Goal: Task Accomplishment & Management: Manage account settings

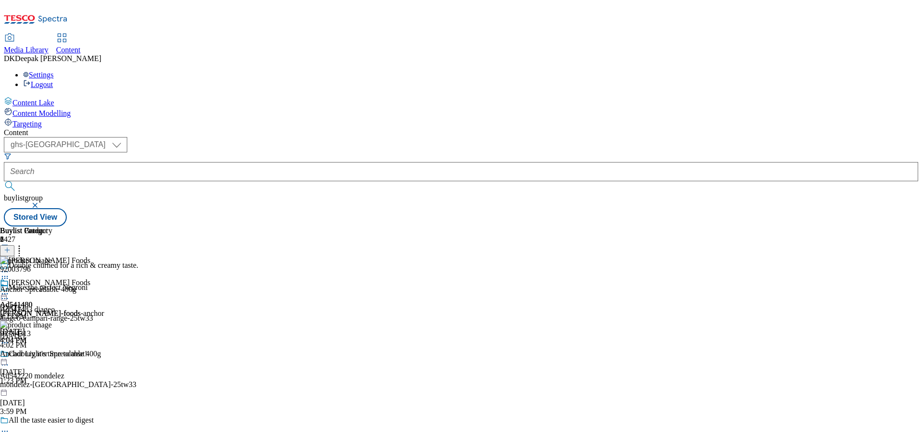
select select "ghs-uk"
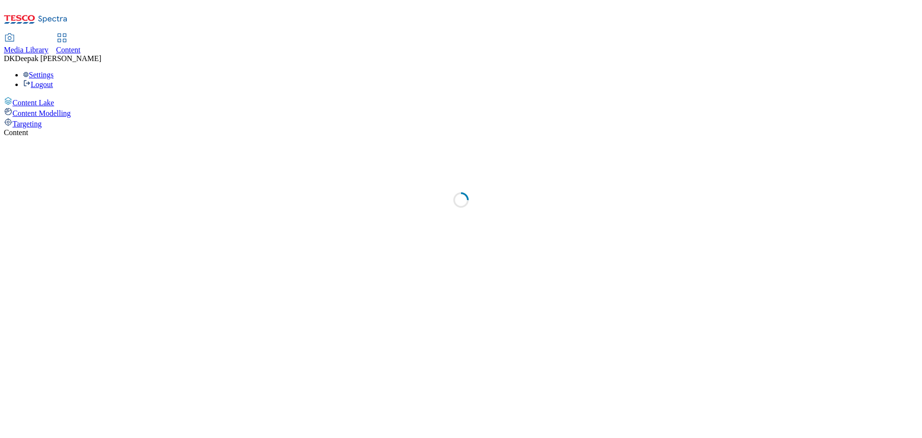
select select "ghs-[GEOGRAPHIC_DATA]"
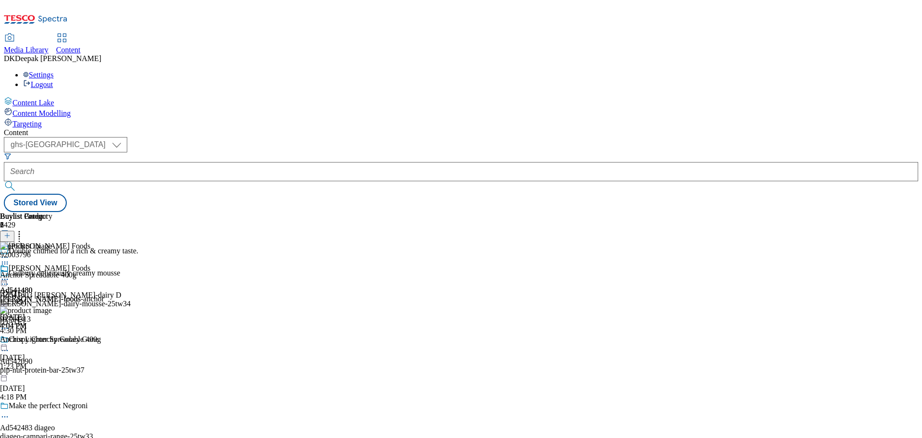
click at [11, 237] on icon at bounding box center [7, 240] width 7 height 7
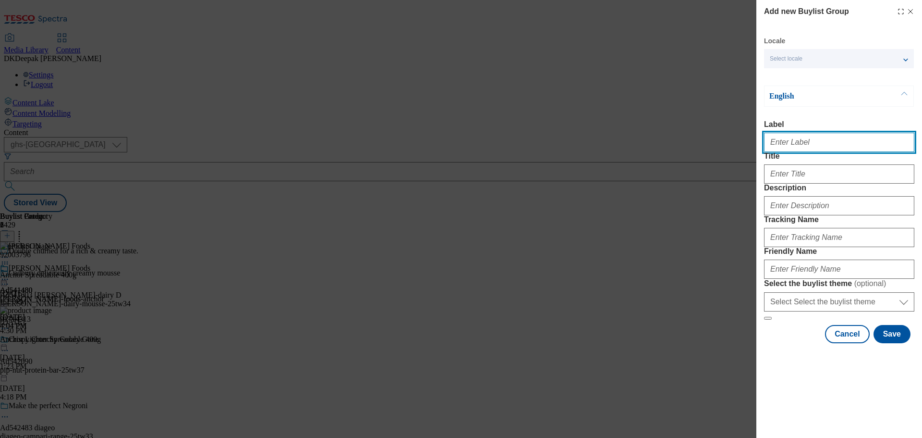
click at [846, 151] on input "Label" at bounding box center [839, 142] width 150 height 19
paste input "542419"
type input "ad542419"
click at [764, 317] on button "Modal" at bounding box center [768, 318] width 8 height 3
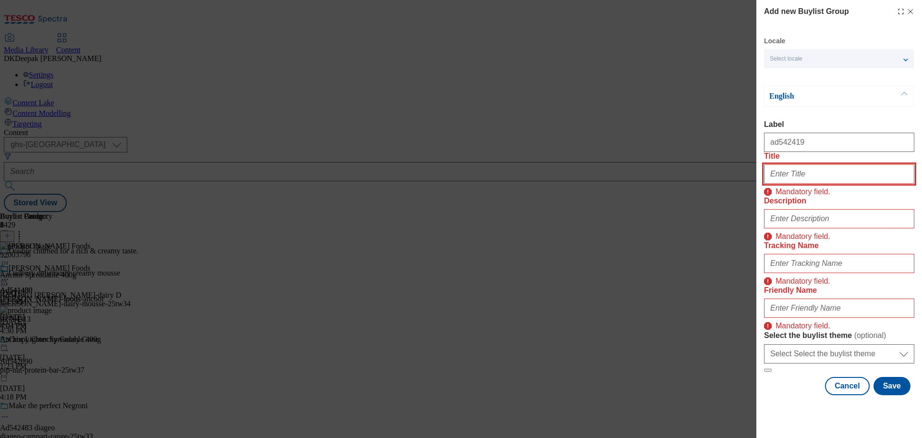
click at [784, 183] on input "Title" at bounding box center [839, 173] width 150 height 19
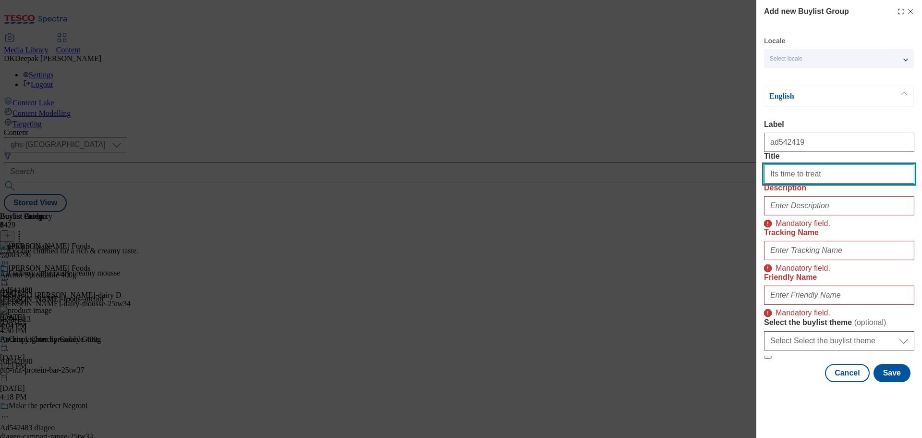
drag, startPoint x: 770, startPoint y: 191, endPoint x: 776, endPoint y: 194, distance: 6.0
click at [771, 183] on input "Its time to treat" at bounding box center [839, 173] width 150 height 19
type input "It's time to treat"
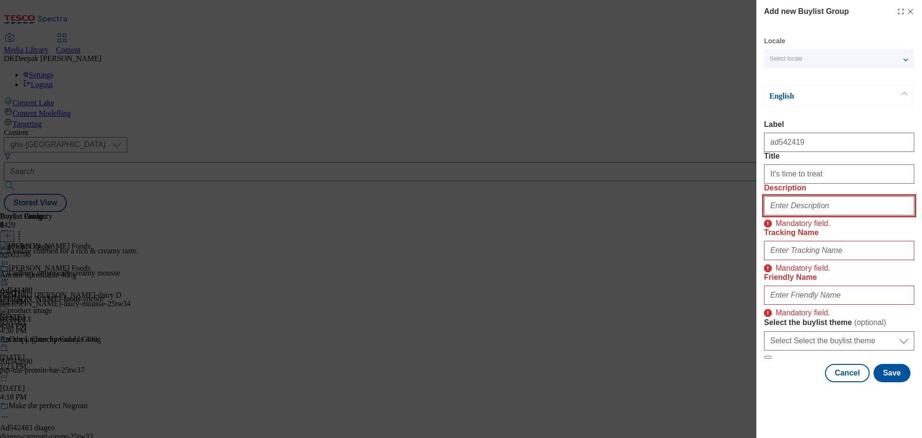
click at [806, 215] on input "Description" at bounding box center [839, 205] width 150 height 19
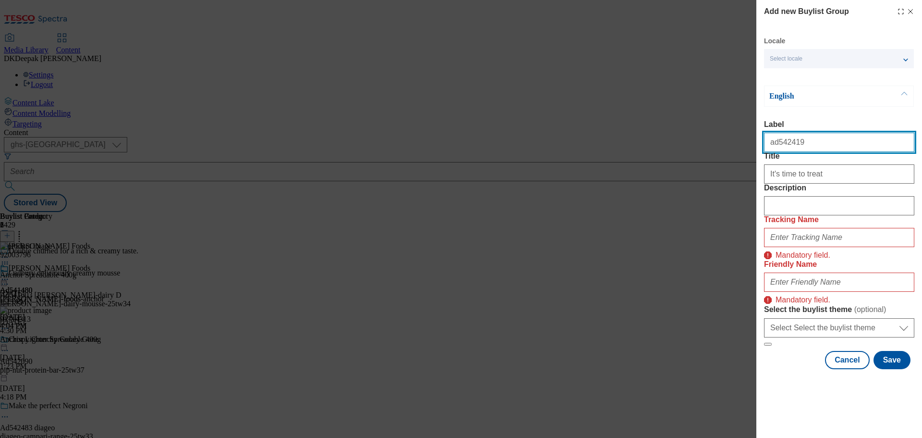
click at [776, 147] on input "ad542419" at bounding box center [839, 142] width 150 height 19
click at [770, 150] on input "ad542419" at bounding box center [839, 142] width 150 height 19
drag, startPoint x: 791, startPoint y: 146, endPoint x: 762, endPoint y: 142, distance: 29.1
click at [762, 142] on div "Add new Buylist Group Locale Select locale English Welsh English Label Ad542419…" at bounding box center [840, 185] width 166 height 371
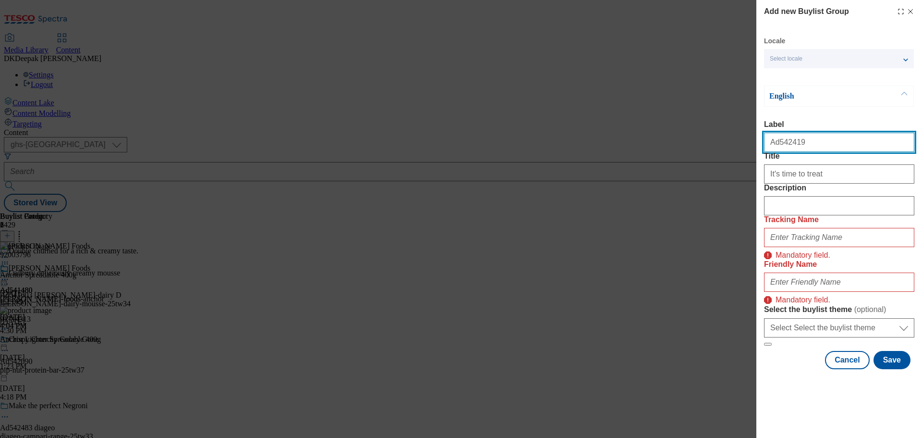
click at [797, 144] on input "Ad542419" at bounding box center [839, 142] width 150 height 19
drag, startPoint x: 801, startPoint y: 145, endPoint x: 765, endPoint y: 144, distance: 36.1
click at [765, 144] on input "Ad542419" at bounding box center [839, 142] width 150 height 19
type input "Ad542419"
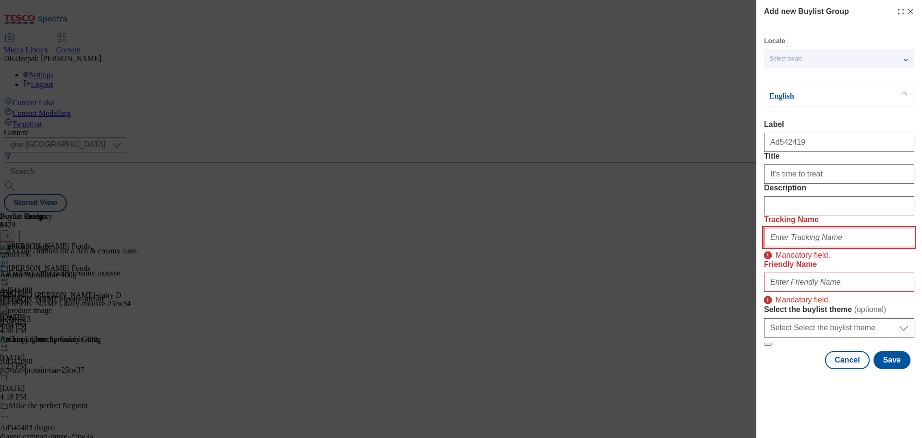
click at [786, 247] on input "Tracking Name" at bounding box center [839, 237] width 150 height 19
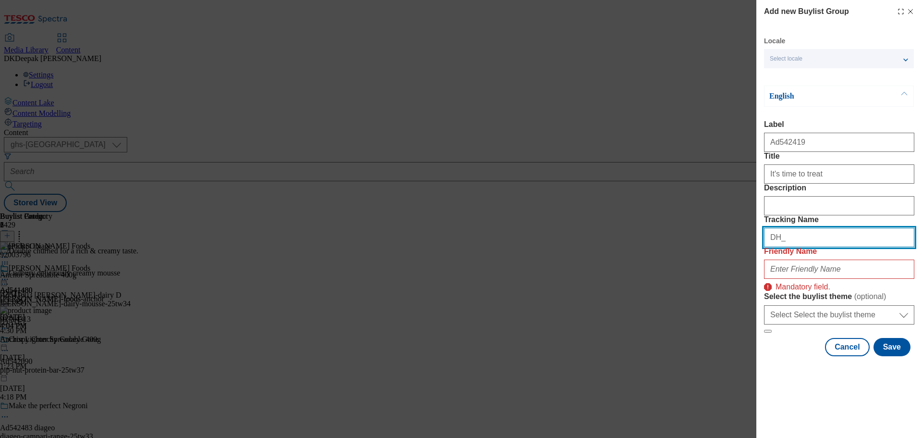
paste input "Ad542419"
type input "DH_AD542419"
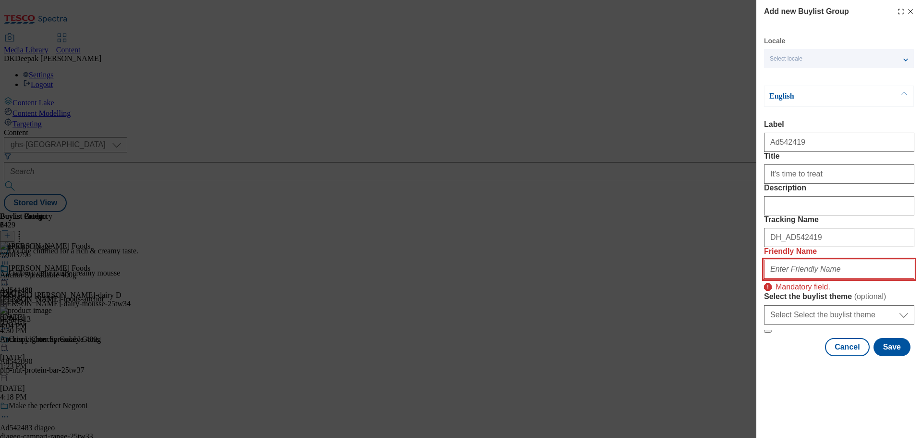
click at [800, 279] on input "Friendly Name" at bounding box center [839, 268] width 150 height 19
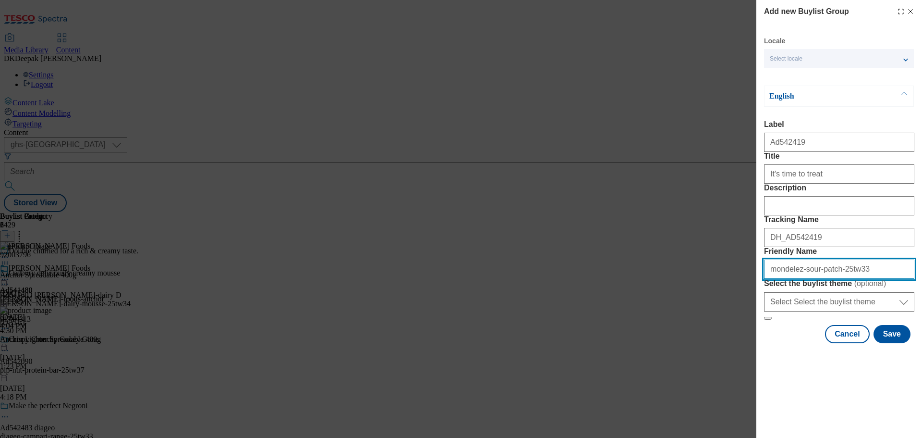
drag, startPoint x: 829, startPoint y: 337, endPoint x: 760, endPoint y: 337, distance: 69.2
click at [760, 337] on div "Add new Buylist Group Locale Select locale English Welsh English Label Ad542419…" at bounding box center [840, 172] width 166 height 345
type input "mondelez-sour-patch-25tw33"
click at [510, 317] on div "Add new Buylist Group Locale Select locale English Welsh English Label Ad542419…" at bounding box center [461, 219] width 922 height 438
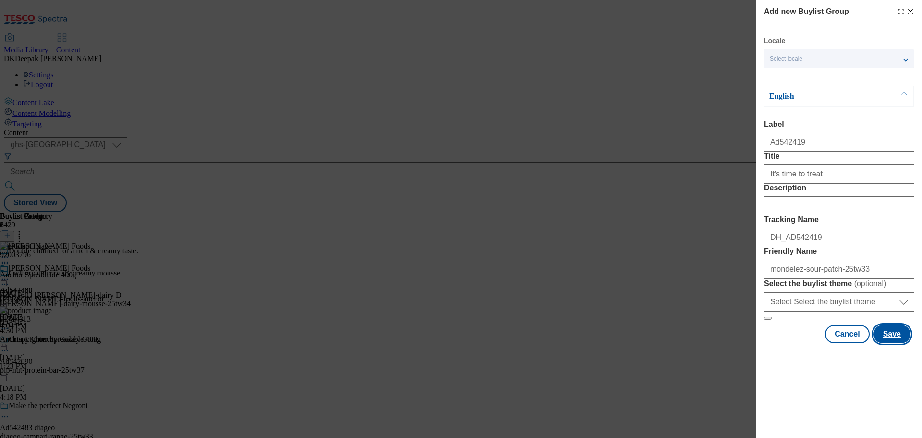
click at [881, 343] on button "Save" at bounding box center [892, 334] width 37 height 18
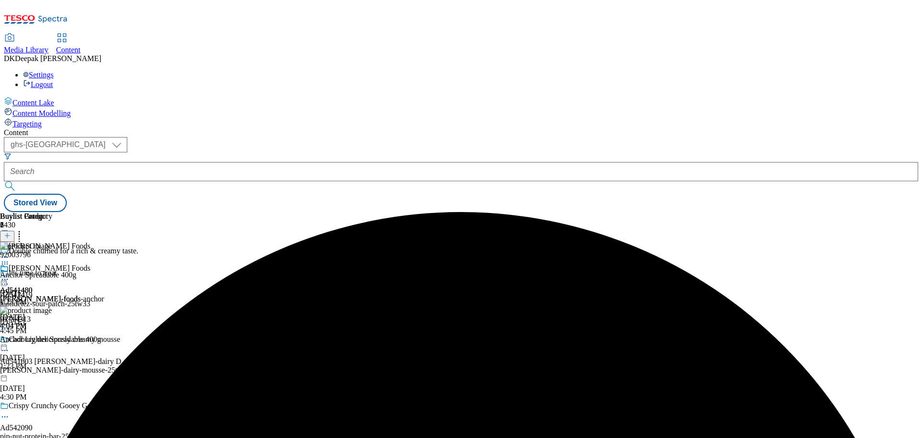
click at [10, 257] on icon at bounding box center [5, 262] width 10 height 10
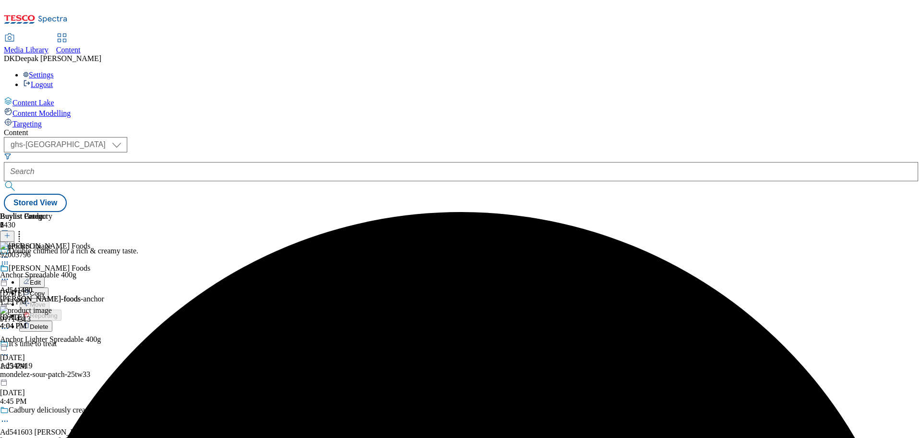
click at [45, 276] on button "Edit" at bounding box center [31, 281] width 25 height 11
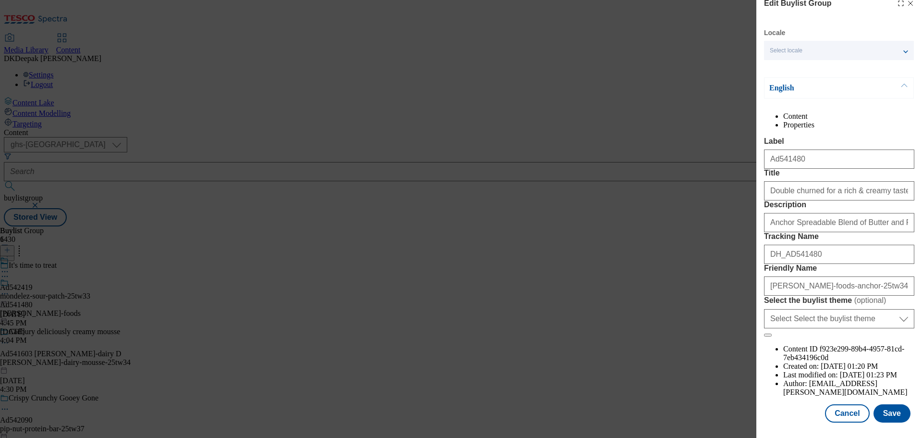
scroll to position [53, 0]
click at [838, 413] on button "Cancel" at bounding box center [847, 413] width 44 height 18
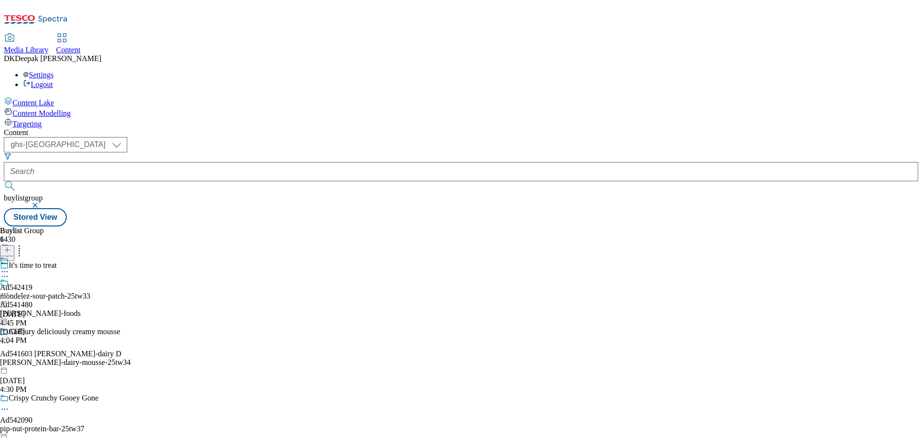
click at [188, 292] on div "mondelez-sour-patch-25tw33" at bounding box center [94, 296] width 188 height 9
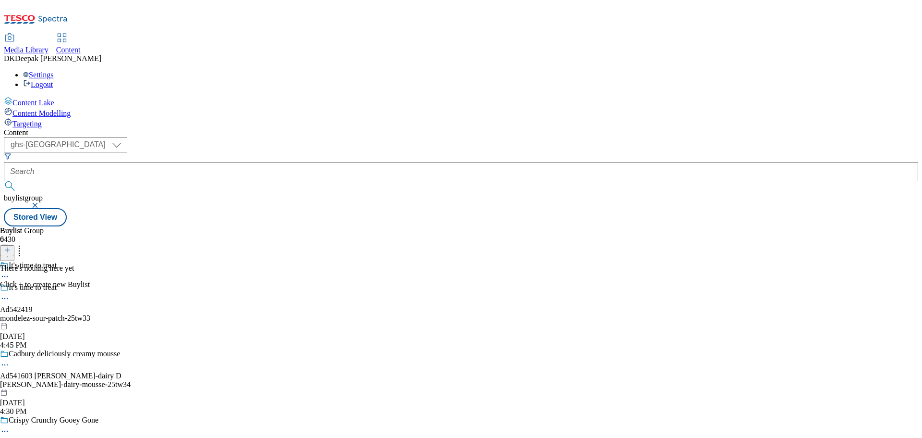
click at [14, 245] on button at bounding box center [7, 250] width 14 height 11
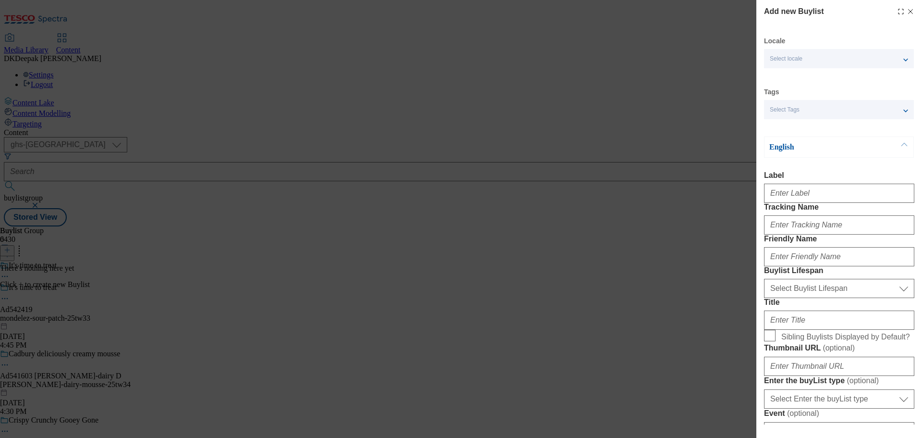
click at [574, 279] on div "Add new Buylist Locale Select locale English Welsh Tags Select Tags fnf marketp…" at bounding box center [461, 219] width 922 height 438
click at [818, 191] on input "Label" at bounding box center [839, 192] width 150 height 19
paste input "Ad542419"
type input "Ad542419"
drag, startPoint x: 551, startPoint y: 318, endPoint x: 586, endPoint y: 301, distance: 39.1
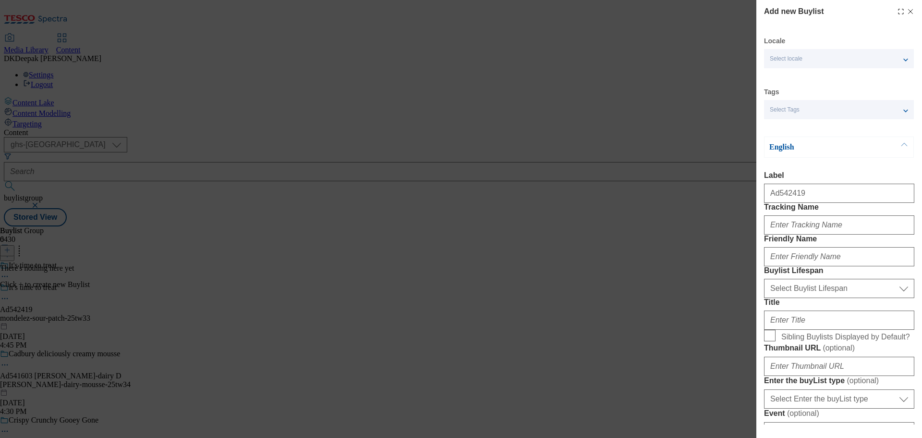
click at [551, 318] on div "Add new Buylist Locale Select locale English Welsh Tags Select Tags fnf marketp…" at bounding box center [461, 219] width 922 height 438
click at [794, 234] on input "Tracking Name" at bounding box center [839, 224] width 150 height 19
paste input "mondelez-sour-patch"
type input "mondelez-sour-patch"
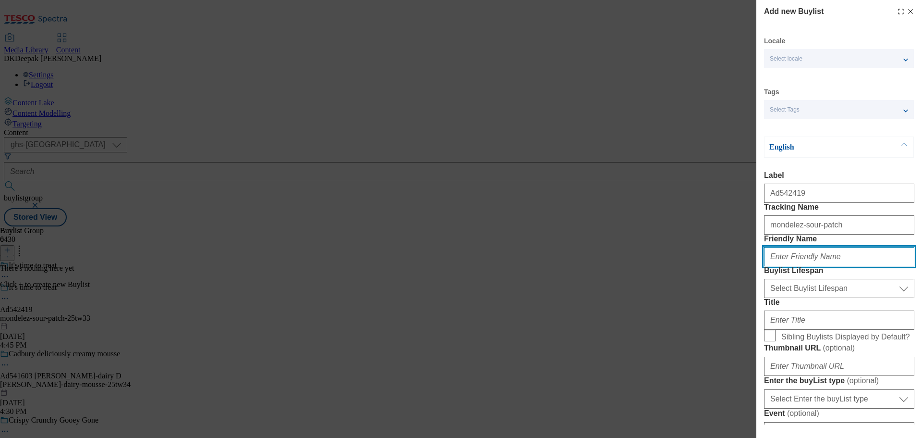
click at [810, 266] on input "Friendly Name" at bounding box center [839, 256] width 150 height 19
paste input "mondelez-sour-patch"
type input "mondelez-sour-patch"
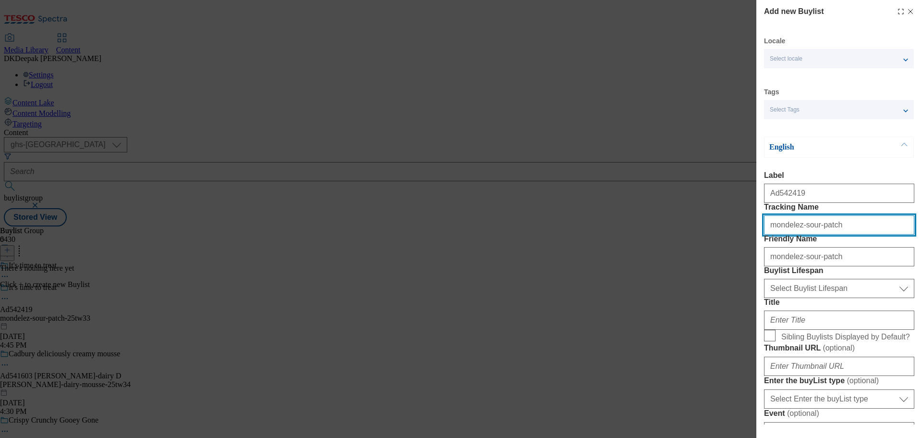
drag, startPoint x: 838, startPoint y: 245, endPoint x: 760, endPoint y: 248, distance: 77.9
click at [760, 248] on div "Add new Buylist Locale Select locale English Welsh Tags Select Tags fnf marketp…" at bounding box center [840, 212] width 166 height 424
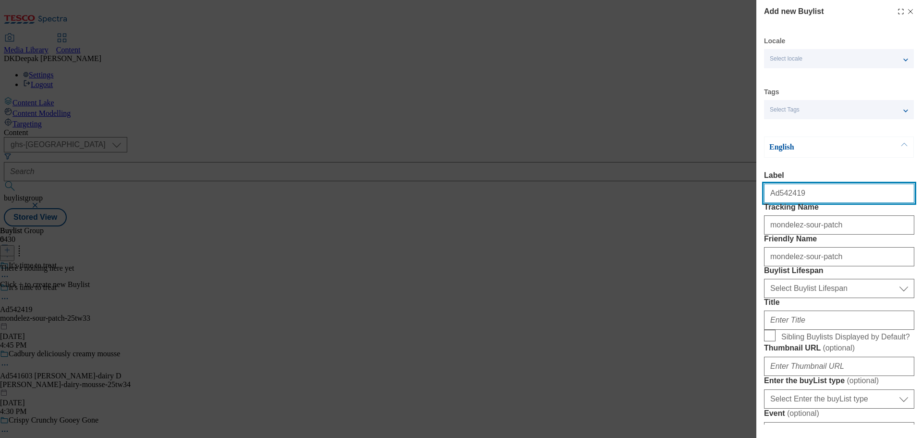
click at [788, 196] on input "Ad542419" at bounding box center [839, 192] width 150 height 19
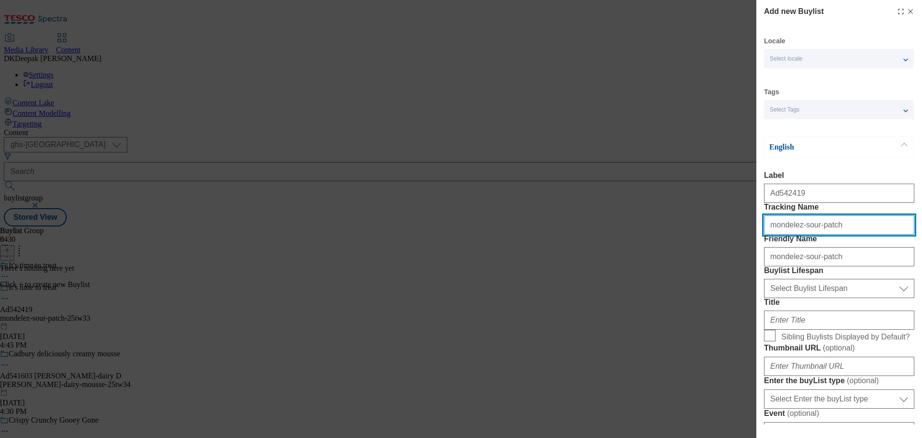
click at [790, 234] on input "mondelez-sour-patch" at bounding box center [839, 224] width 150 height 19
paste input "Ad542419"
type input "DH_AD542419"
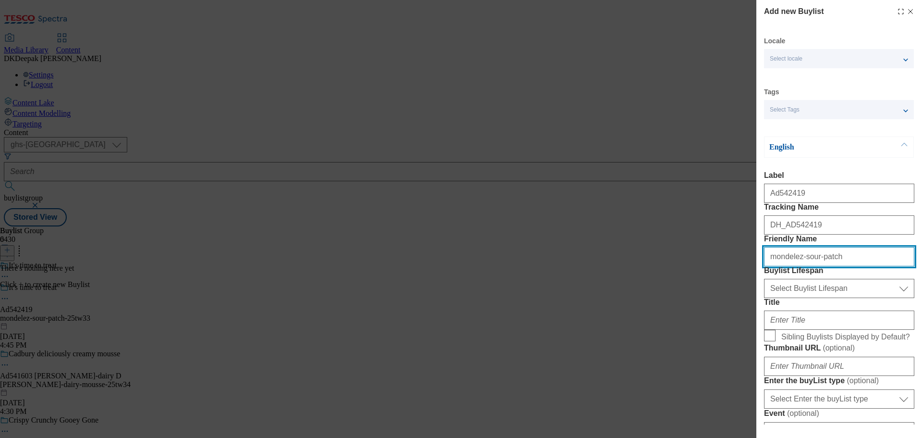
drag, startPoint x: 839, startPoint y: 295, endPoint x: 797, endPoint y: 294, distance: 42.3
click at [797, 266] on input "mondelez-sour-patch" at bounding box center [839, 256] width 150 height 19
type input "mondelez"
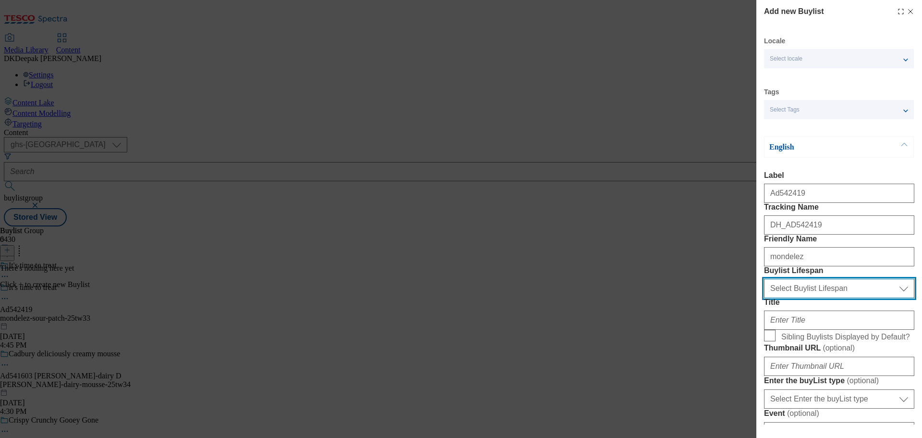
click at [799, 298] on select "Select Buylist Lifespan evergreen seasonal tactical" at bounding box center [839, 288] width 150 height 19
select select "tactical"
click at [764, 298] on select "Select Buylist Lifespan evergreen seasonal tactical" at bounding box center [839, 288] width 150 height 19
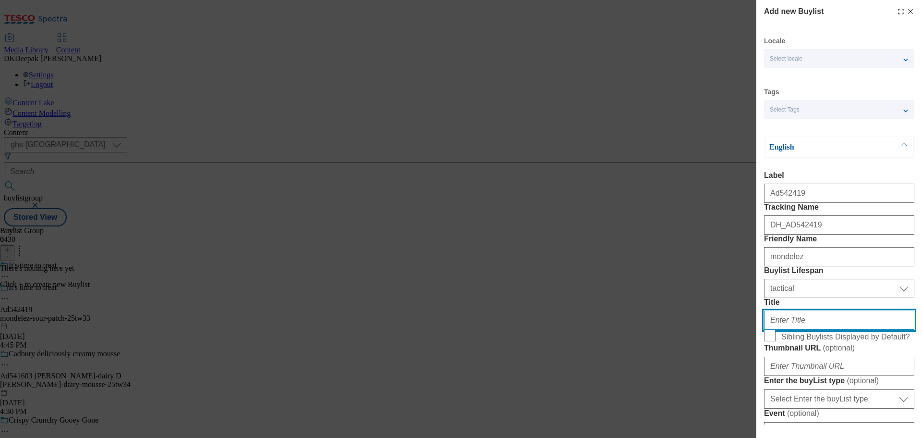
click at [799, 330] on input "Title" at bounding box center [839, 319] width 150 height 19
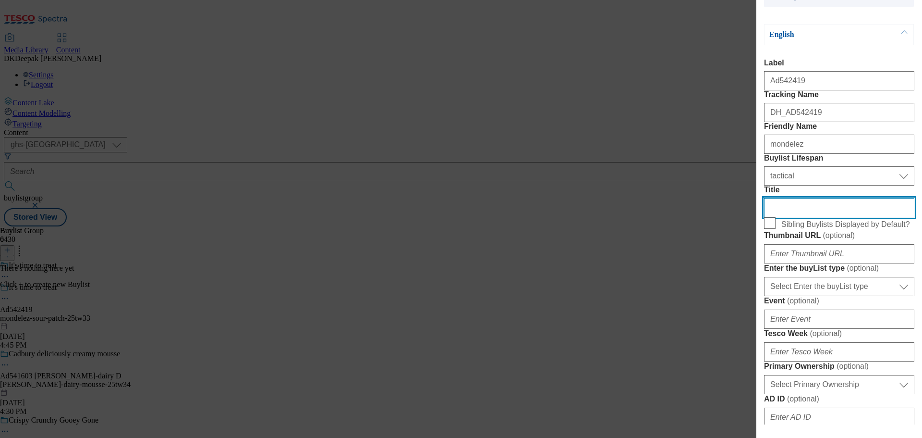
scroll to position [144, 0]
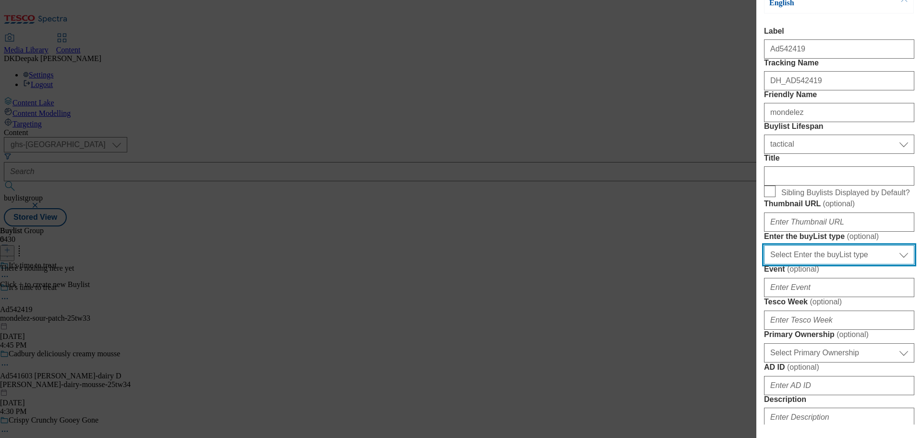
click at [827, 264] on select "Select Enter the buyList type event supplier funded long term >4 weeks supplier…" at bounding box center [839, 254] width 150 height 19
select select "supplier funded short term 1-3 weeks"
click at [764, 264] on select "Select Enter the buyList type event supplier funded long term >4 weeks supplier…" at bounding box center [839, 254] width 150 height 19
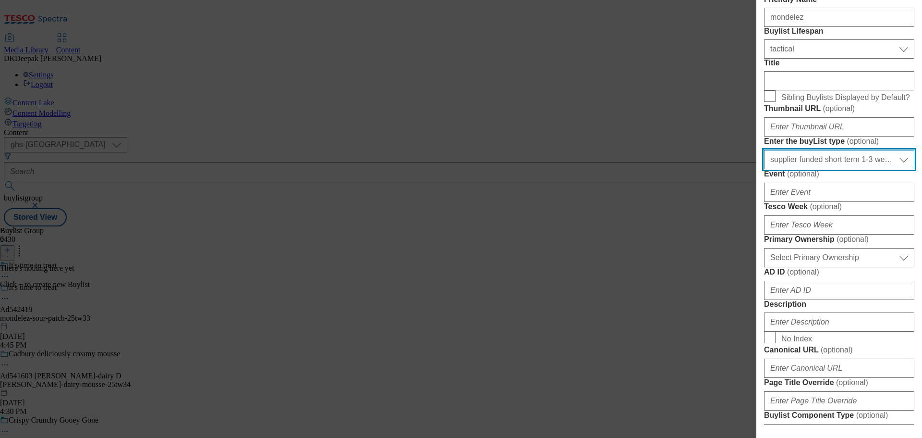
scroll to position [240, 0]
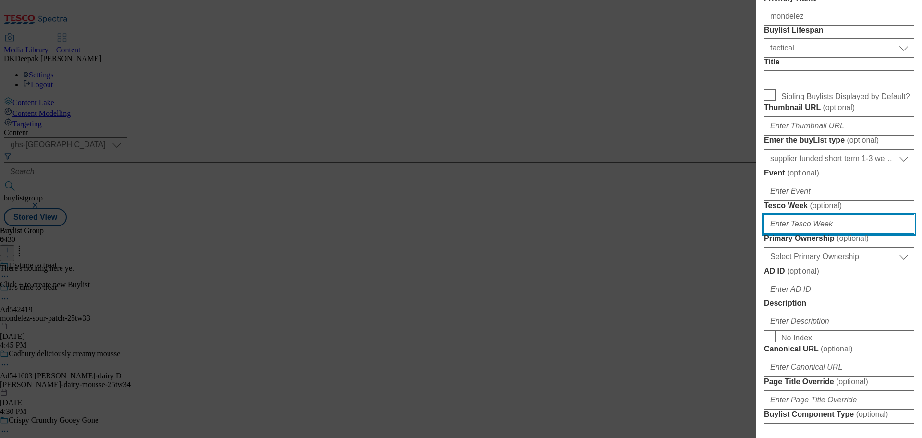
click at [809, 233] on input "Tesco Week ( optional )" at bounding box center [839, 223] width 150 height 19
click at [563, 392] on div "Add new Buylist Locale Select locale English Welsh Tags Select Tags fnf marketp…" at bounding box center [461, 219] width 922 height 438
click at [809, 233] on input "Tesco Week ( optional )" at bounding box center [839, 223] width 150 height 19
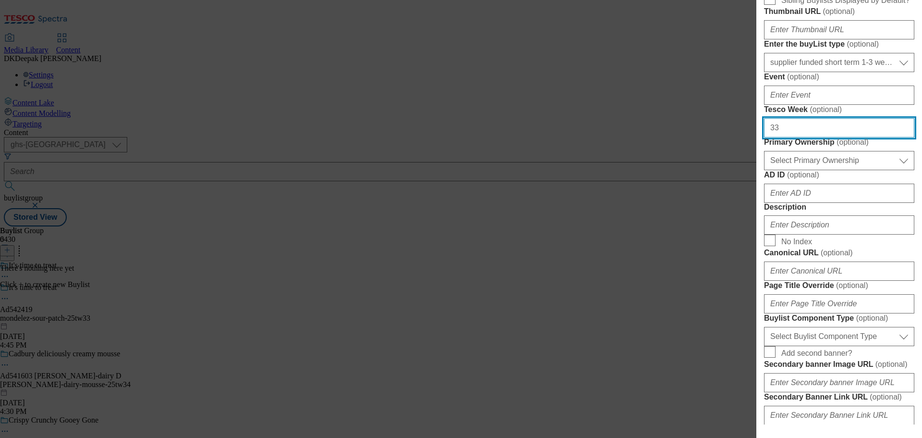
type input "33"
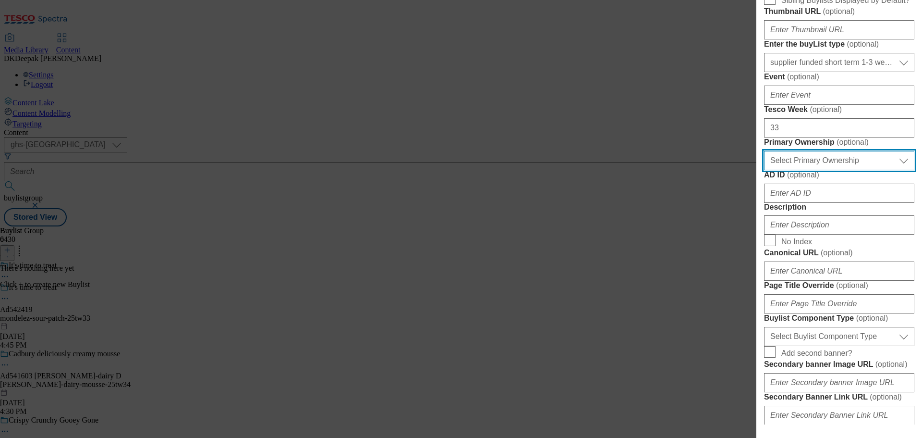
click at [804, 170] on select "Select Primary Ownership tesco dunnhumby" at bounding box center [839, 160] width 150 height 19
select select "dunnhumby"
click at [764, 170] on select "Select Primary Ownership tesco dunnhumby" at bounding box center [839, 160] width 150 height 19
click at [525, 337] on div "Add new Buylist Locale Select locale English Welsh Tags Select Tags fnf marketp…" at bounding box center [461, 219] width 922 height 438
drag, startPoint x: 577, startPoint y: 349, endPoint x: 640, endPoint y: 355, distance: 62.8
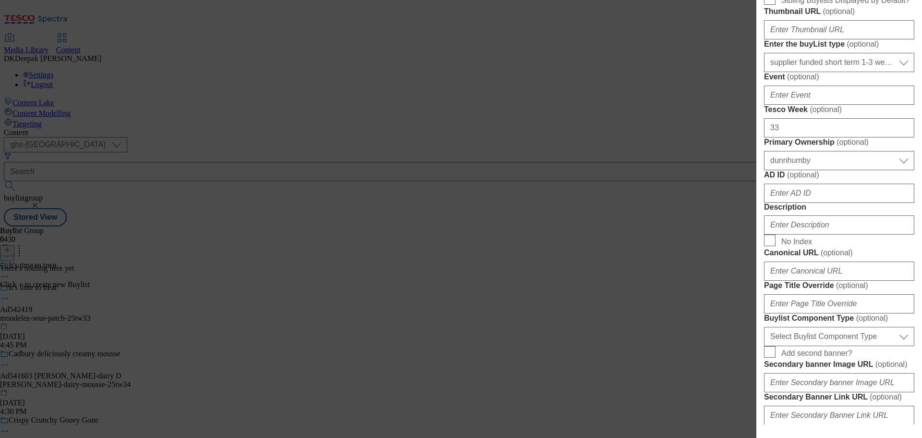
click at [577, 349] on div "Add new Buylist Locale Select locale English Welsh Tags Select Tags fnf marketp…" at bounding box center [461, 219] width 922 height 438
click at [799, 203] on input "AD ID ( optional )" at bounding box center [839, 192] width 150 height 19
paste input "Ad542419"
drag, startPoint x: 775, startPoint y: 365, endPoint x: 728, endPoint y: 365, distance: 47.1
click at [728, 365] on div "Add new Buylist Locale Select locale English Welsh Tags Select Tags fnf marketp…" at bounding box center [461, 219] width 922 height 438
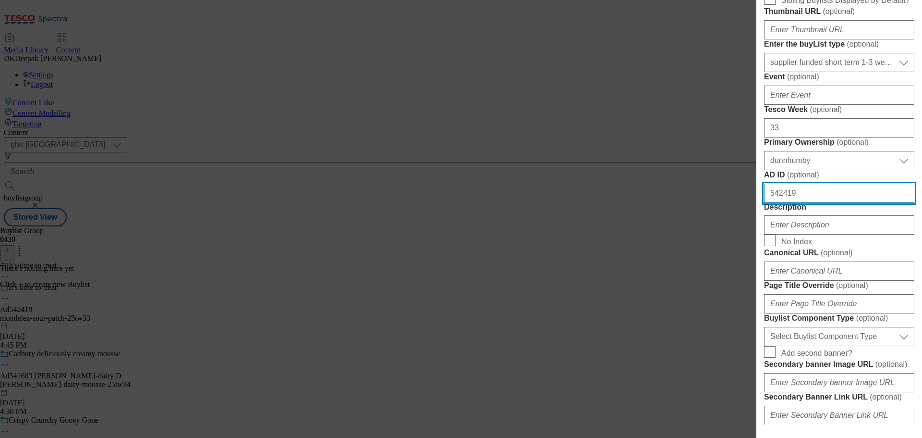
type input "542419"
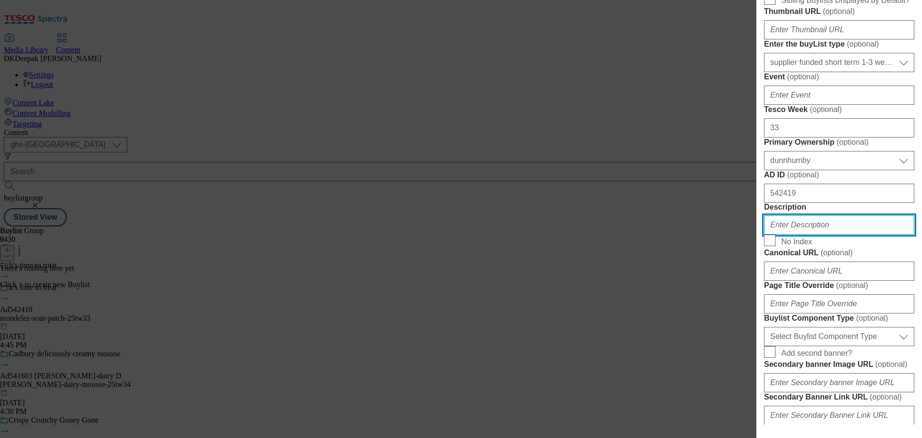
click at [827, 234] on input "Description" at bounding box center [839, 224] width 150 height 19
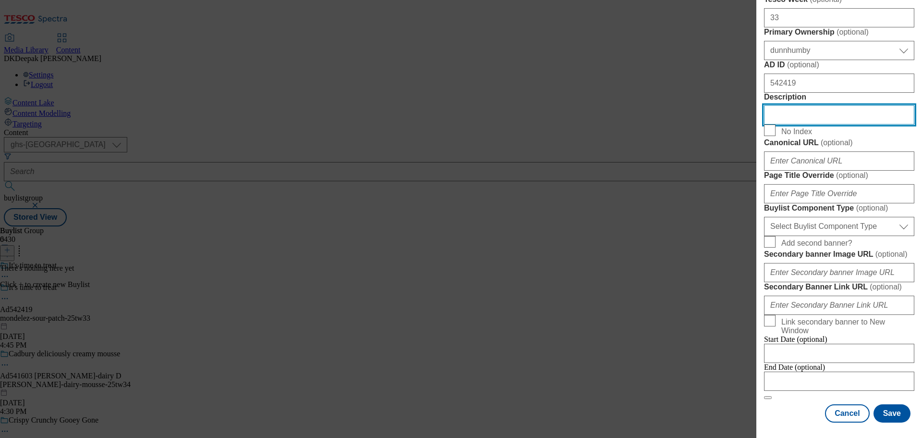
scroll to position [576, 0]
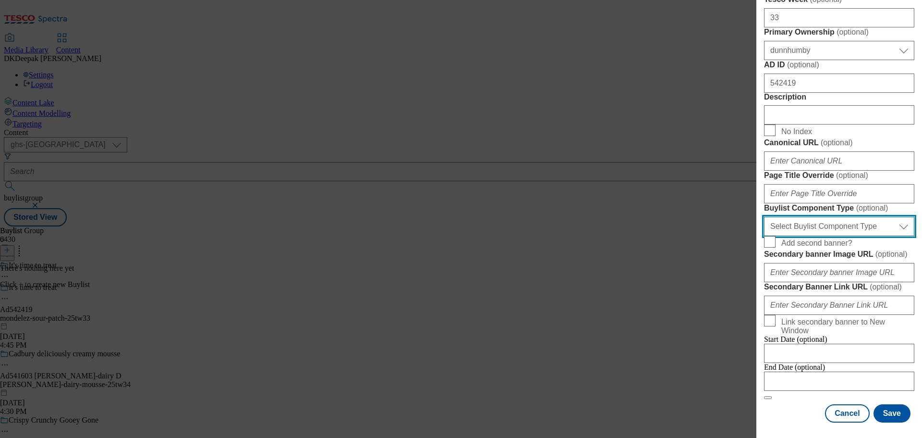
click at [807, 236] on select "Select Buylist Component Type Banner Competition Header Meal" at bounding box center [839, 226] width 150 height 19
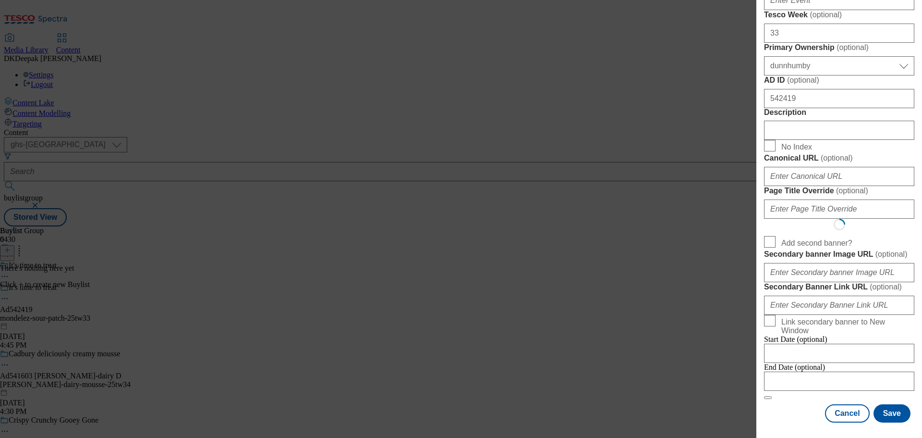
scroll to position [0, 0]
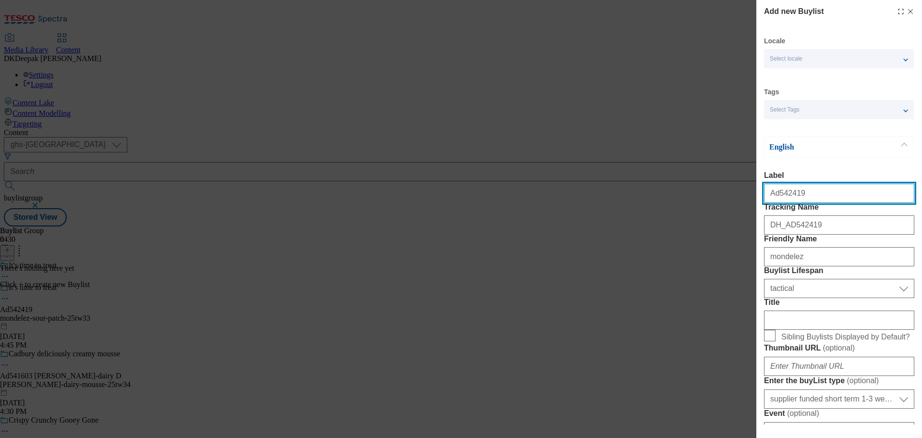
select select "Banner"
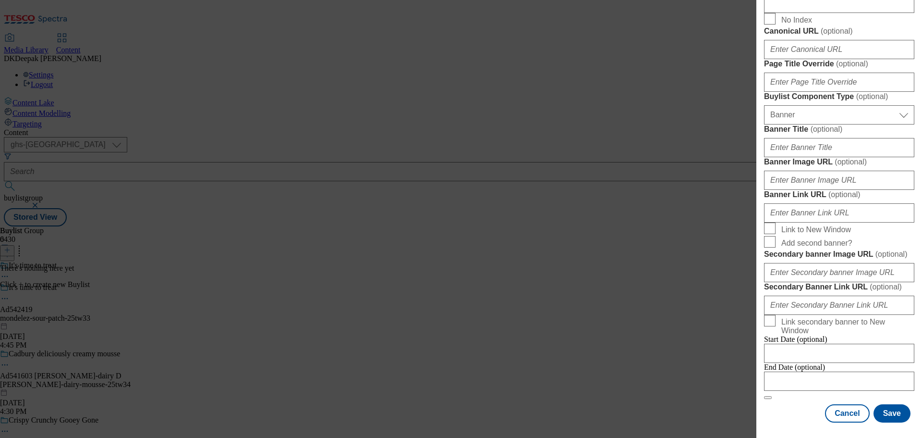
scroll to position [968, 0]
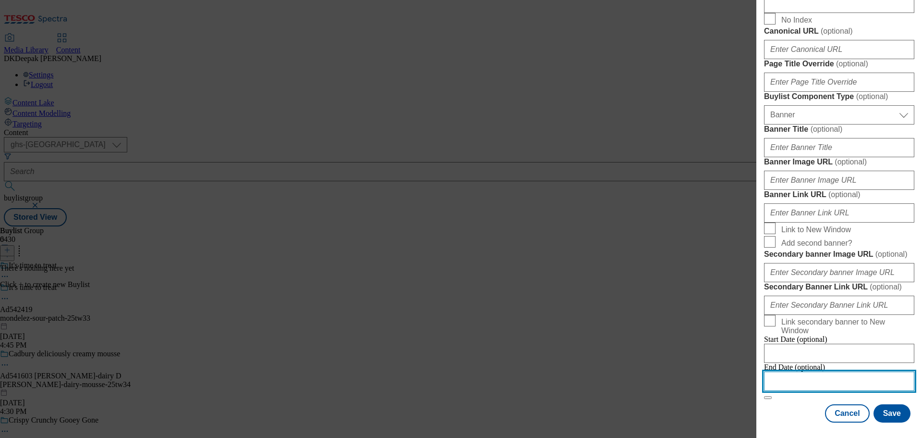
click at [819, 372] on input "Modal" at bounding box center [839, 380] width 150 height 19
select select "2025"
select select "October"
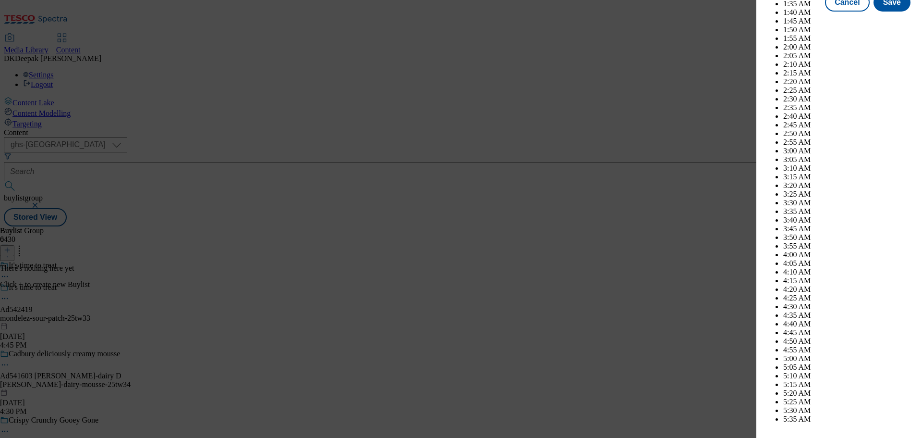
scroll to position [3566, 0]
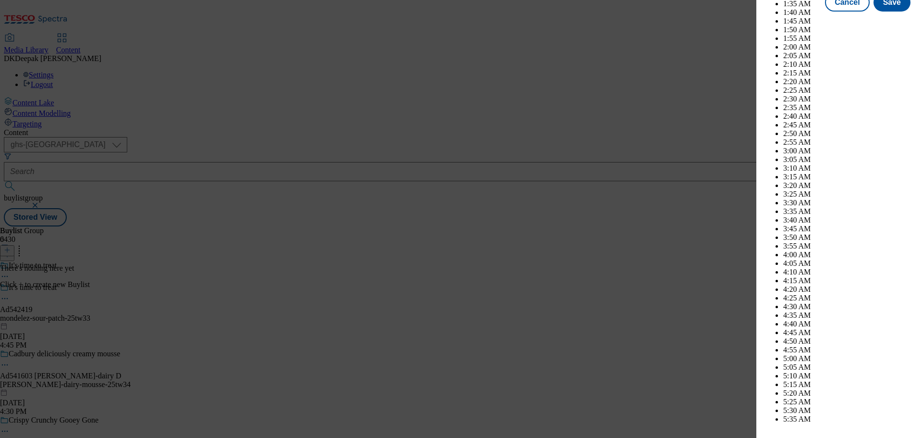
select select "2026"
select select "January"
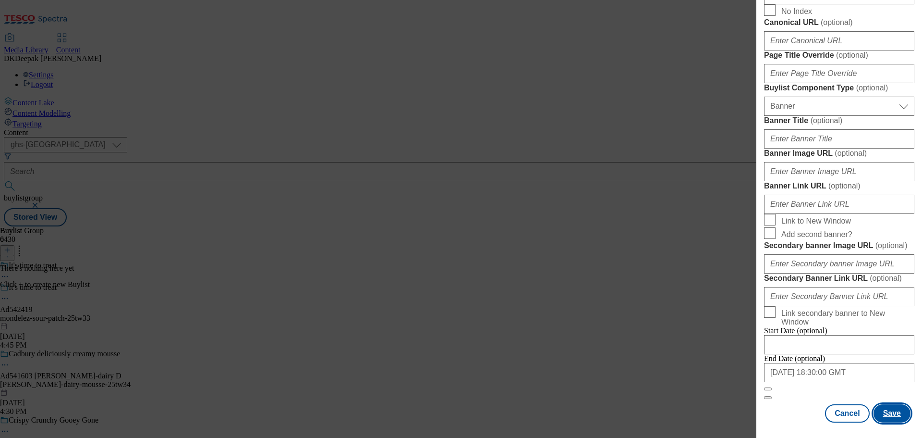
click at [885, 409] on button "Save" at bounding box center [892, 413] width 37 height 18
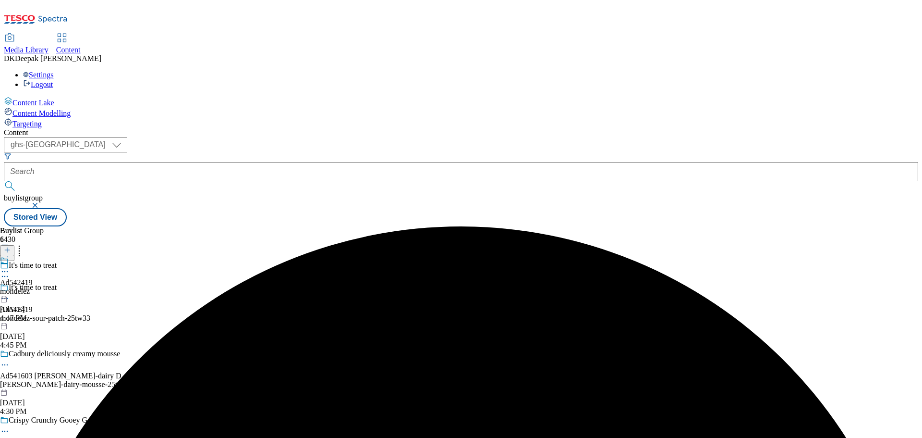
click at [33, 287] on div "mondelez" at bounding box center [16, 291] width 33 height 9
click at [11, 246] on icon at bounding box center [7, 249] width 7 height 7
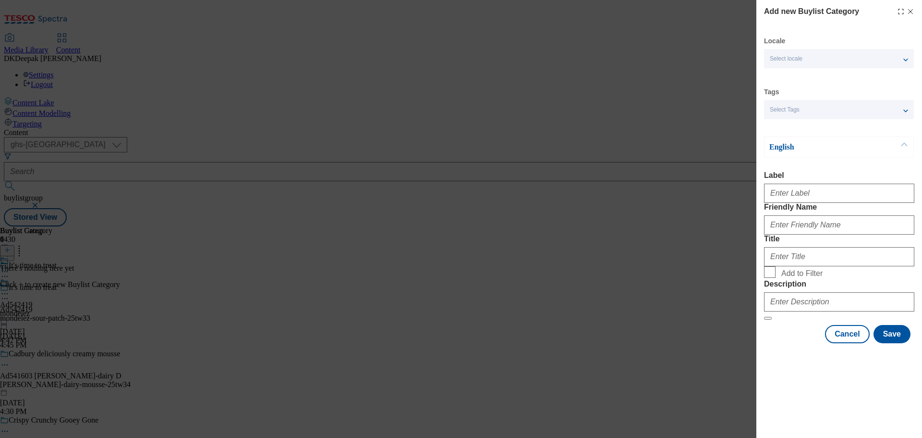
click at [679, 144] on div "Add new Buylist Category Locale Select locale English Welsh Tags Select Tags fn…" at bounding box center [461, 219] width 922 height 438
click at [803, 195] on input "Label" at bounding box center [839, 192] width 150 height 19
paste input "Ad542419"
type input "Ad542419"
drag, startPoint x: 581, startPoint y: 175, endPoint x: 621, endPoint y: 178, distance: 40.0
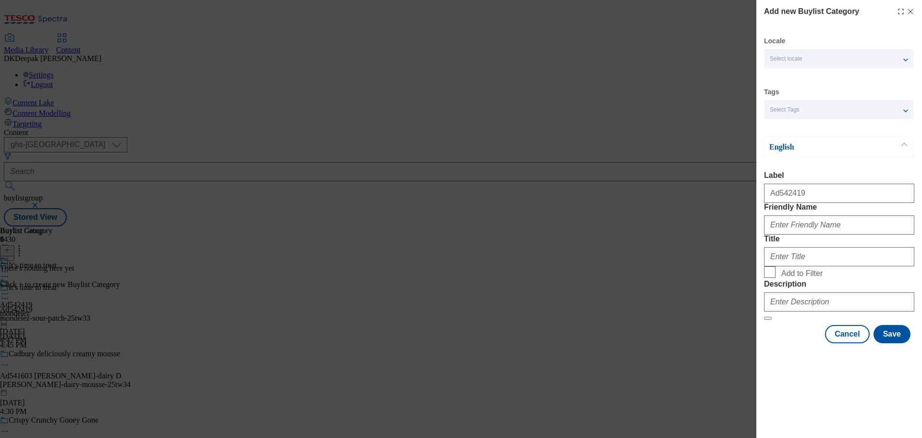
click at [581, 175] on div "Add new Buylist Category Locale Select locale English Welsh Tags Select Tags fn…" at bounding box center [461, 219] width 922 height 438
click at [806, 234] on input "Friendly Name" at bounding box center [839, 224] width 150 height 19
paste input "mondelez-sour-patch"
type input "mondelez-sour-patch"
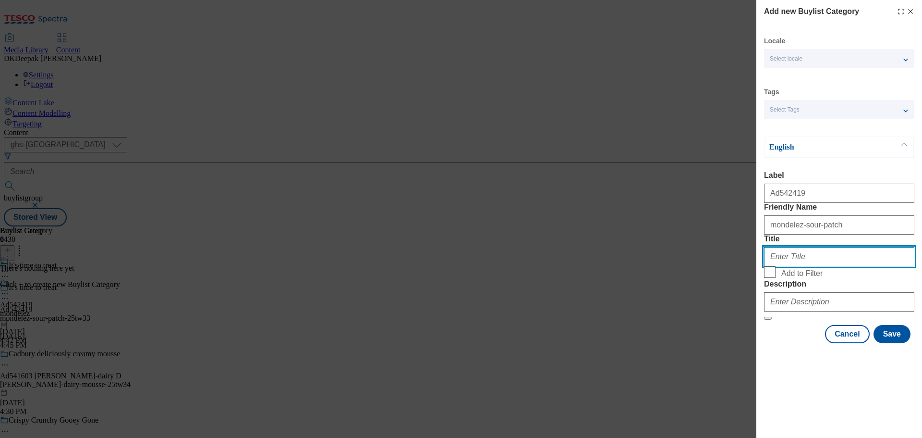
click at [792, 266] on input "Title" at bounding box center [839, 256] width 150 height 19
paste input "Mondelez"
type input "Mondelez"
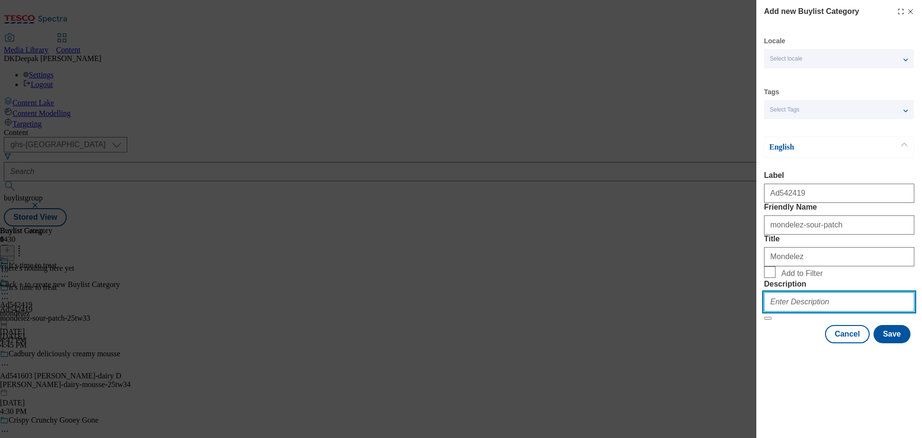
click at [807, 311] on input "Description" at bounding box center [839, 301] width 150 height 19
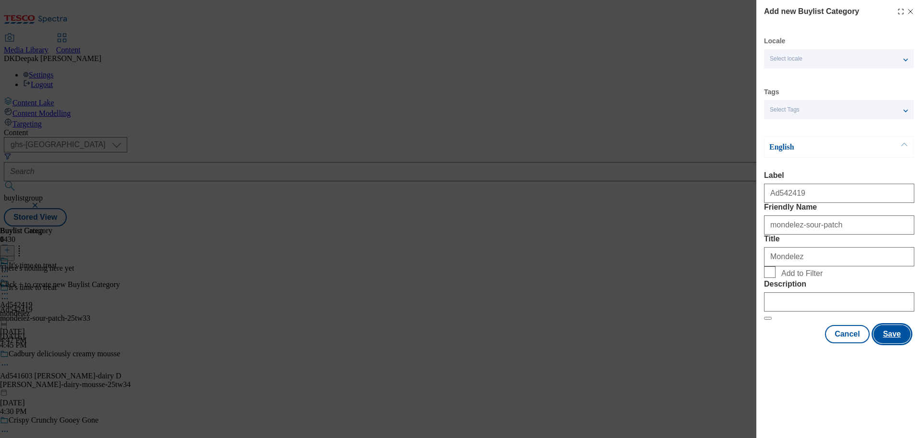
click at [881, 343] on button "Save" at bounding box center [892, 334] width 37 height 18
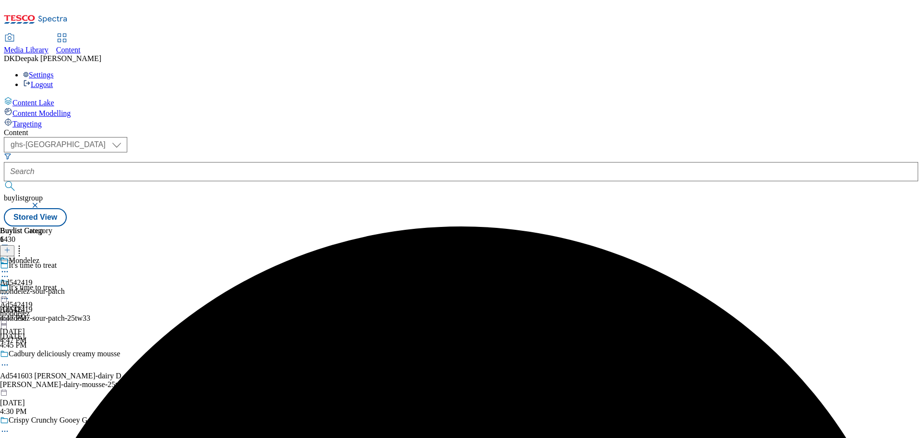
click at [65, 256] on div "Mondelez Ad542419 mondelez-sour-patch Oct 3, 2025 4:47 PM" at bounding box center [32, 289] width 65 height 66
click at [14, 246] on div at bounding box center [7, 250] width 14 height 8
click at [11, 246] on icon at bounding box center [7, 249] width 7 height 7
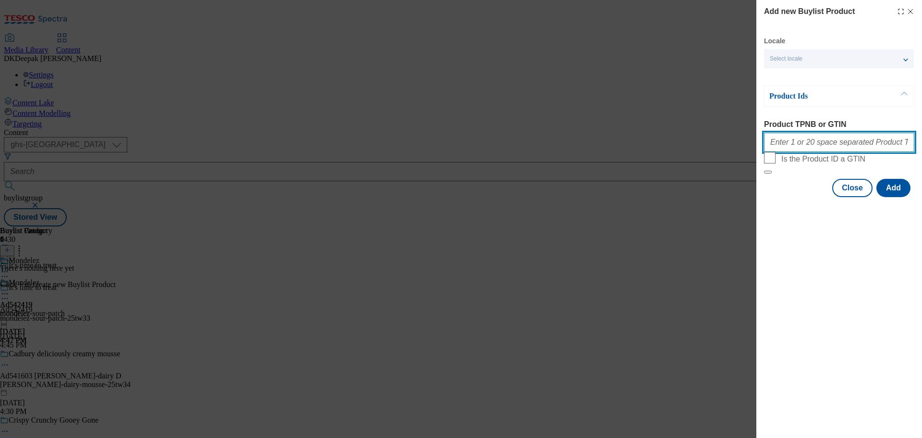
click at [772, 144] on input "Product TPNB or GTIN" at bounding box center [839, 142] width 150 height 19
paste input "97021305 96976449 92204800 92372847 93107539 92192887 91385540 91772623 9177393…"
type input "97021305 96976449 92204800 92372847 93107539 92192887 91385540 91772623 9177393…"
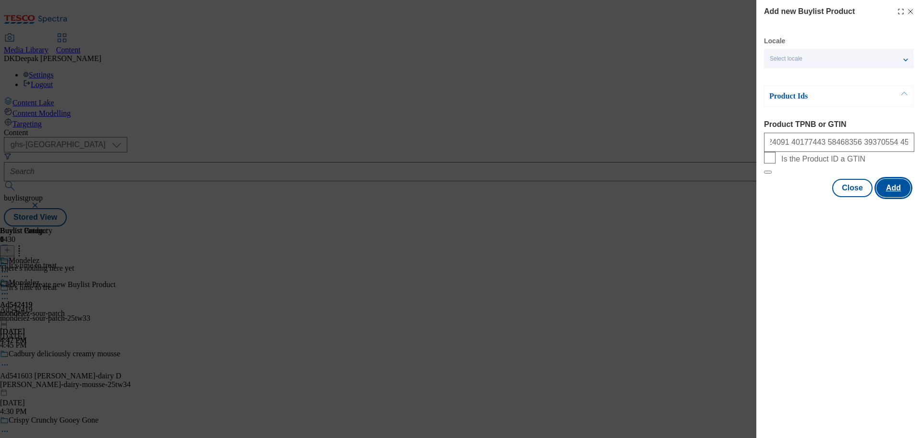
scroll to position [0, 0]
click at [892, 197] on button "Add" at bounding box center [894, 188] width 34 height 18
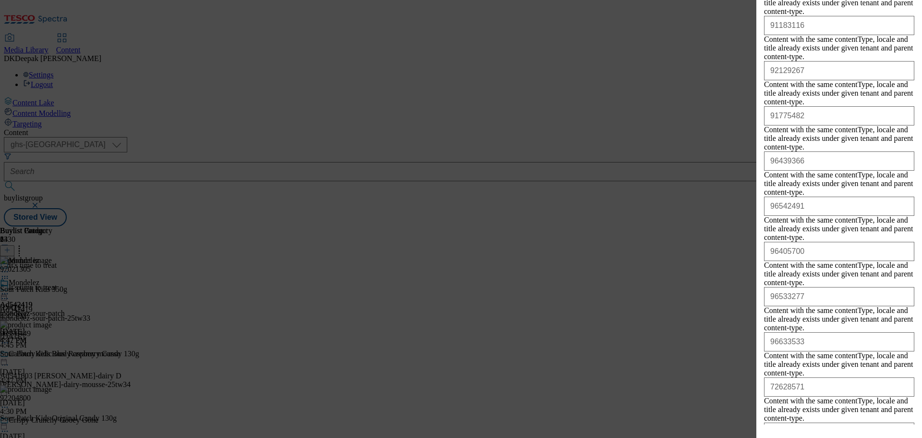
scroll to position [5109, 0]
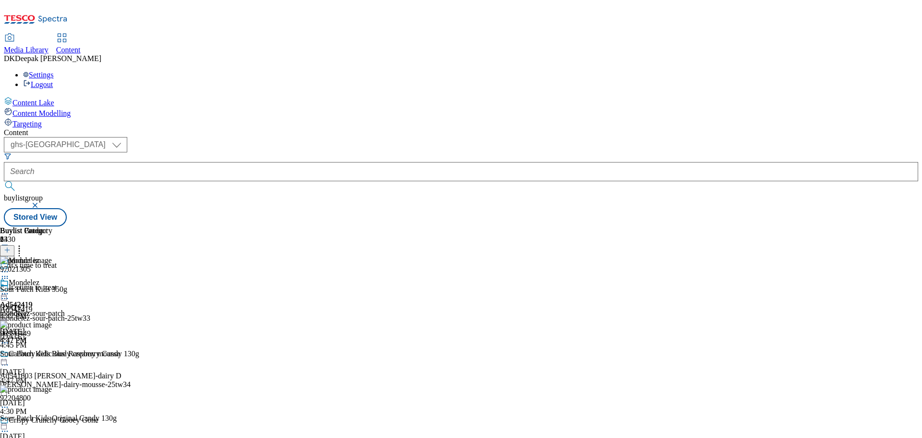
click at [65, 278] on div "Mondelez Ad542419 mondelez-sour-patch Oct 3, 2025 4:47 PM" at bounding box center [32, 311] width 65 height 66
click at [10, 289] on icon at bounding box center [5, 294] width 10 height 10
click at [52, 354] on span "Preview" at bounding box center [41, 357] width 23 height 7
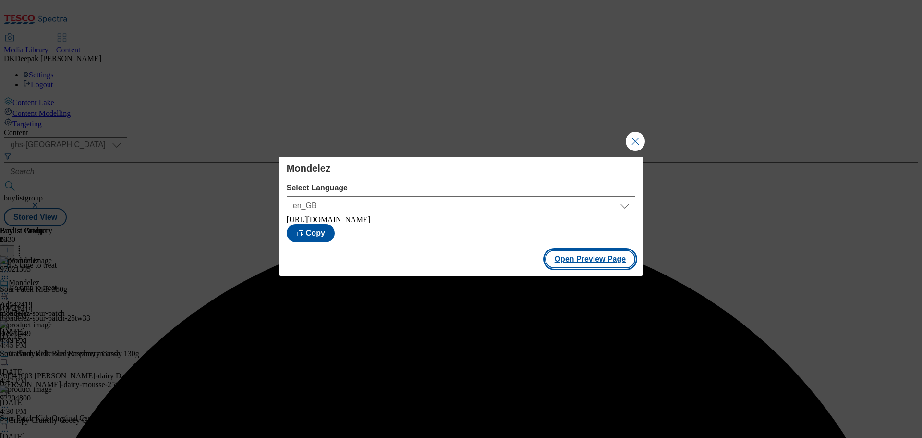
click at [602, 267] on button "Open Preview Page" at bounding box center [590, 259] width 91 height 18
click at [639, 138] on button "Close Modal" at bounding box center [635, 141] width 19 height 19
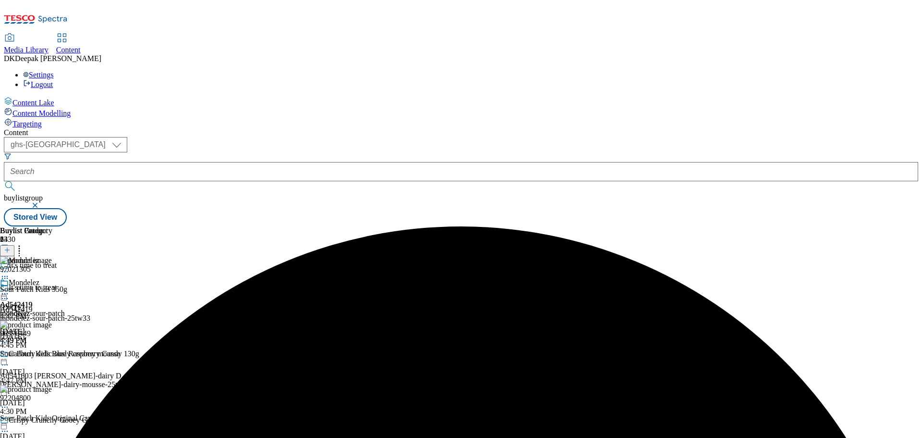
click at [10, 289] on icon at bounding box center [5, 294] width 10 height 10
click at [51, 388] on span "Publish" at bounding box center [40, 391] width 21 height 7
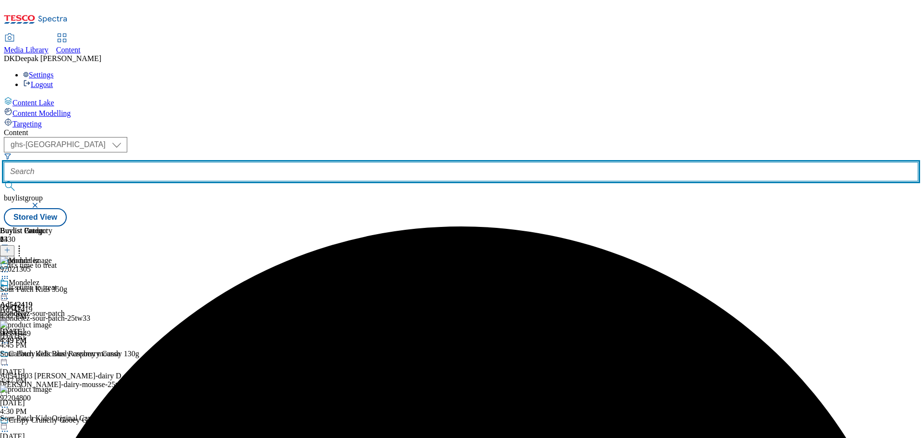
click at [234, 162] on input "text" at bounding box center [461, 171] width 915 height 19
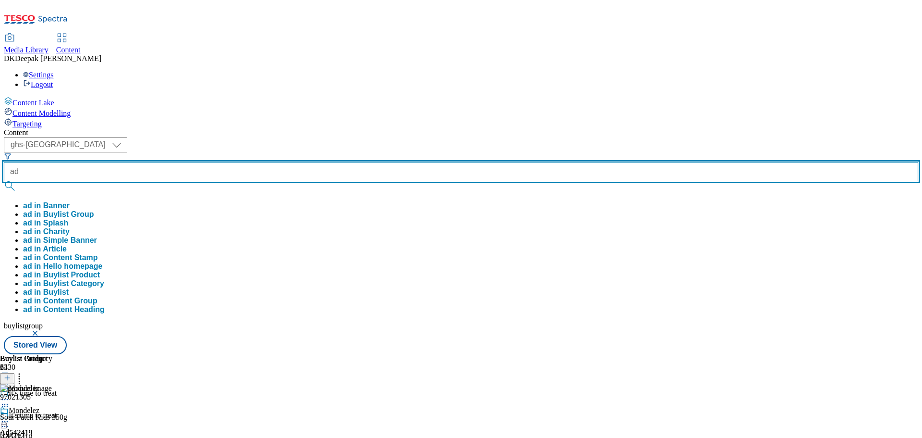
paste input "541616"
type input "ad541616"
click at [4, 181] on button "submit" at bounding box center [10, 186] width 13 height 10
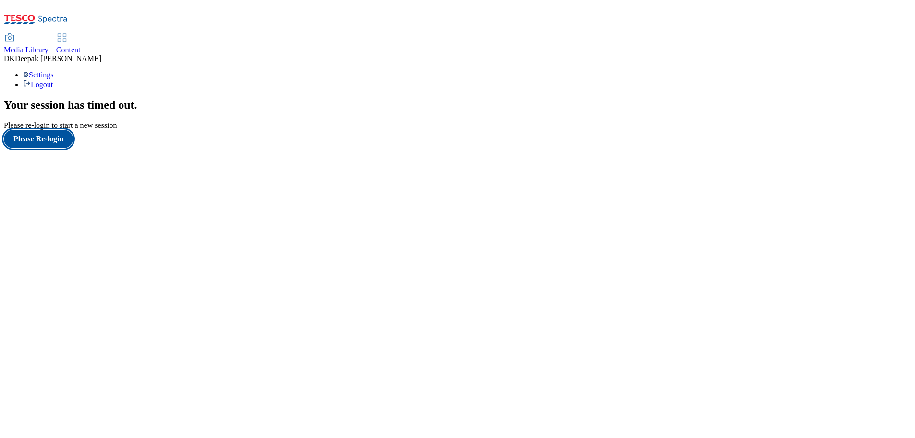
click at [62, 148] on button "Please Re-login" at bounding box center [38, 139] width 69 height 18
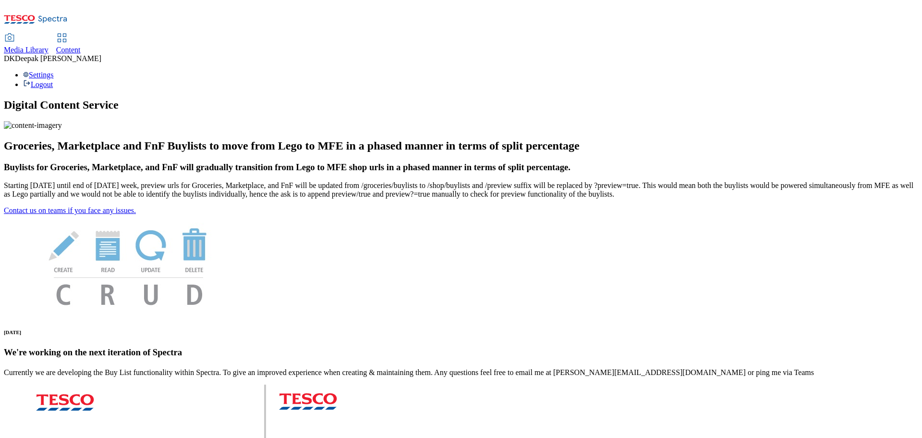
click at [81, 46] on span "Content" at bounding box center [68, 50] width 24 height 8
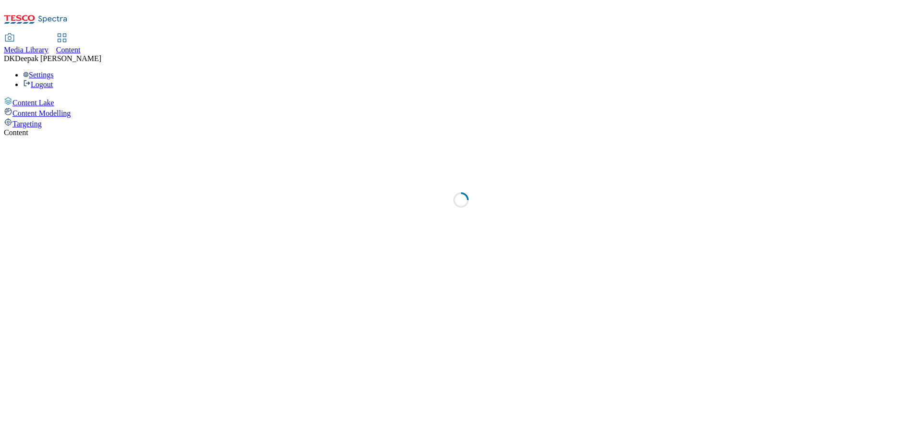
select select "ghs-[GEOGRAPHIC_DATA]"
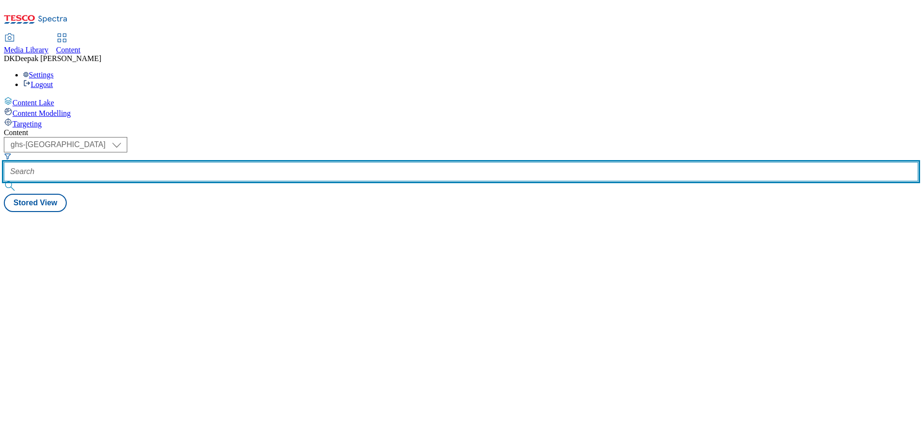
click at [208, 162] on input "text" at bounding box center [461, 171] width 915 height 19
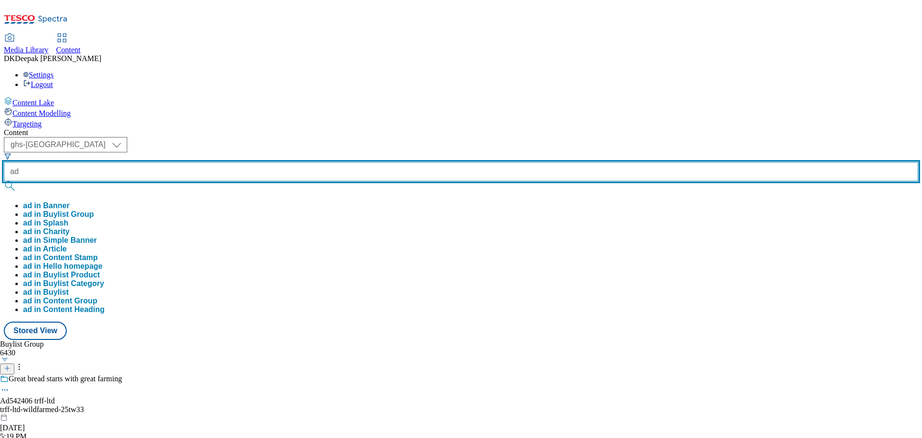
paste input "541616"
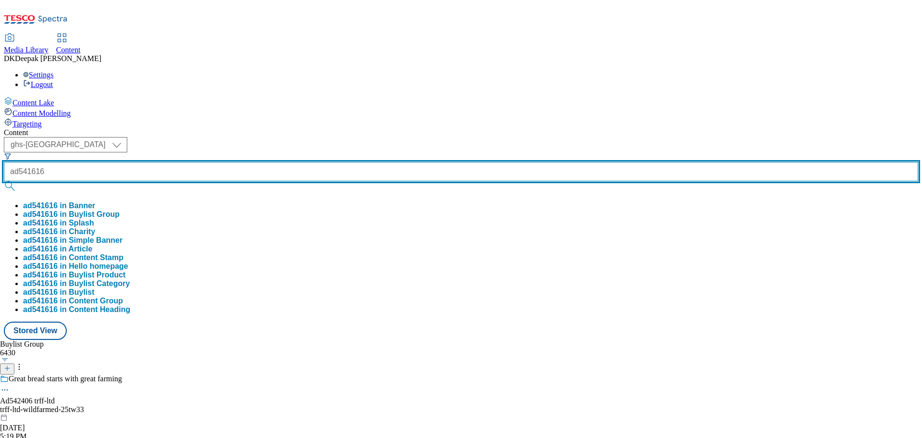
type input "ad541616"
click at [4, 181] on button "submit" at bounding box center [10, 186] width 13 height 10
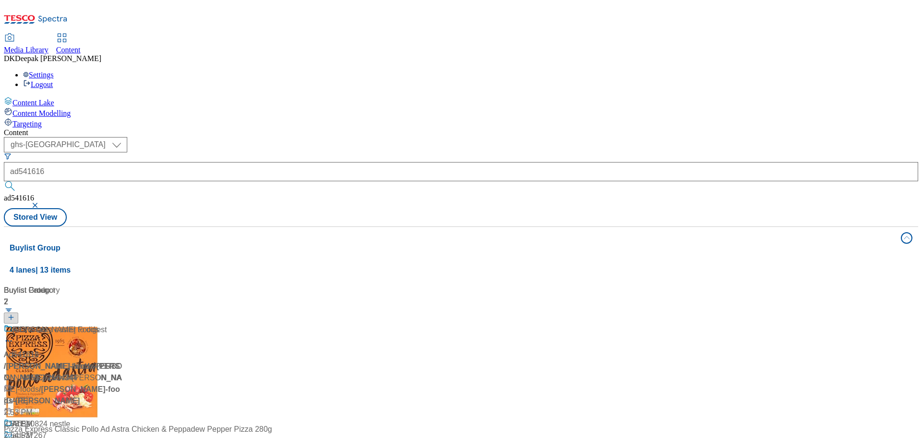
click at [60, 128] on div "Content Lake Content Modelling Targeting" at bounding box center [461, 113] width 915 height 32
click at [124, 360] on div "/ [PERSON_NAME]-foods-[PERSON_NAME]-25tw344 / [PERSON_NAME]-foods" at bounding box center [64, 377] width 120 height 35
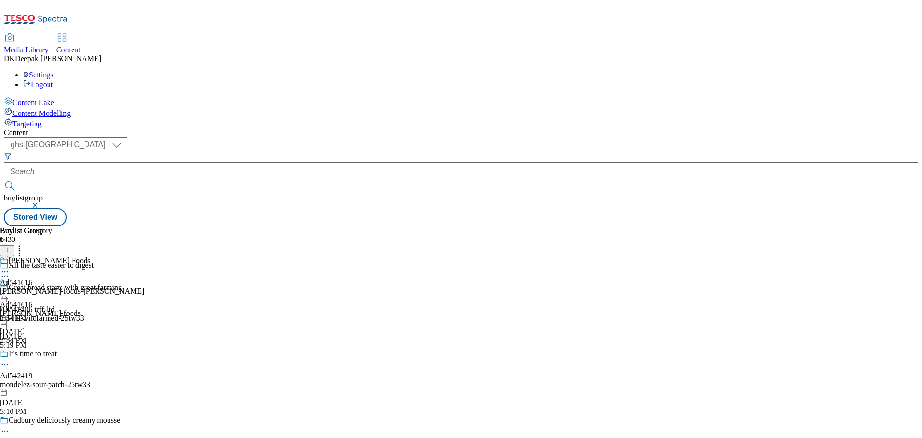
click at [144, 287] on div "[PERSON_NAME]-foods-[PERSON_NAME]" at bounding box center [72, 291] width 144 height 9
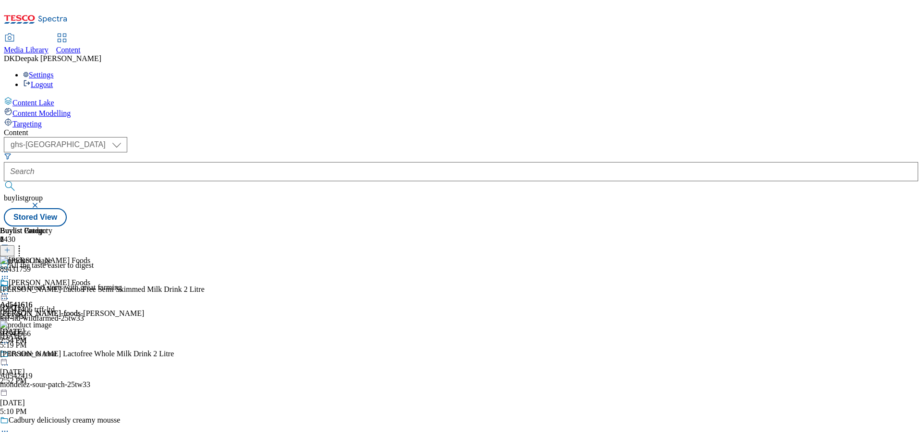
click at [10, 289] on icon at bounding box center [5, 294] width 10 height 10
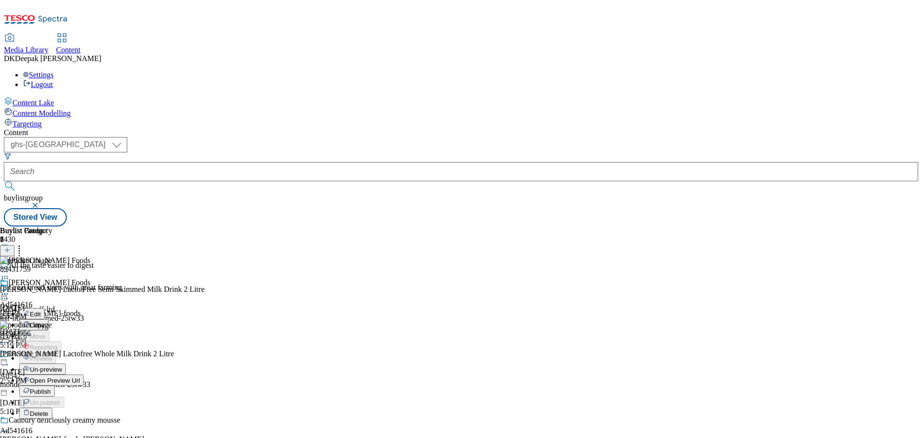
click at [80, 377] on span "Open Preview Url" at bounding box center [55, 380] width 50 height 7
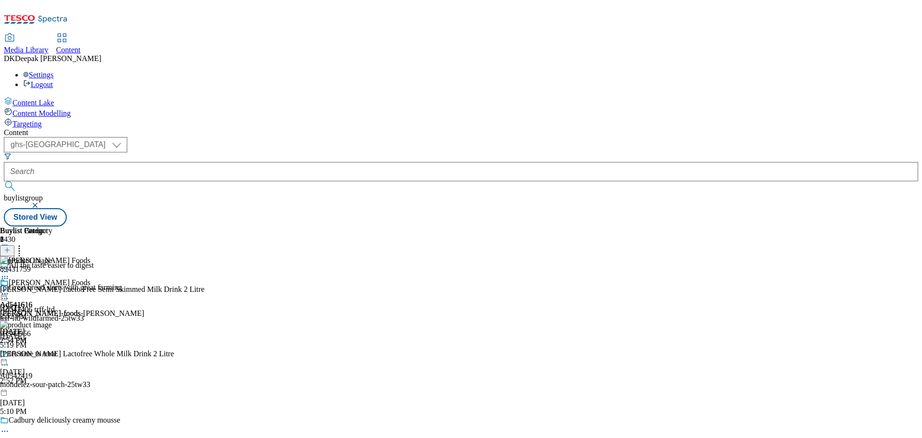
click at [10, 289] on icon at bounding box center [5, 294] width 10 height 10
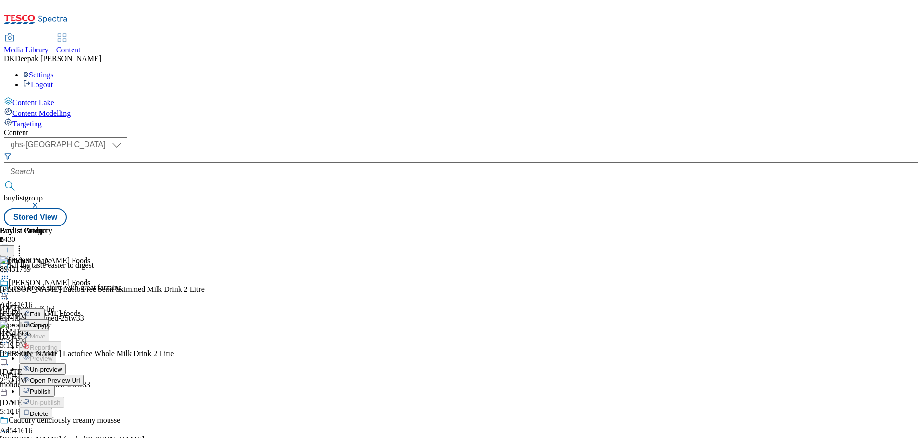
click at [51, 388] on span "Publish" at bounding box center [40, 391] width 21 height 7
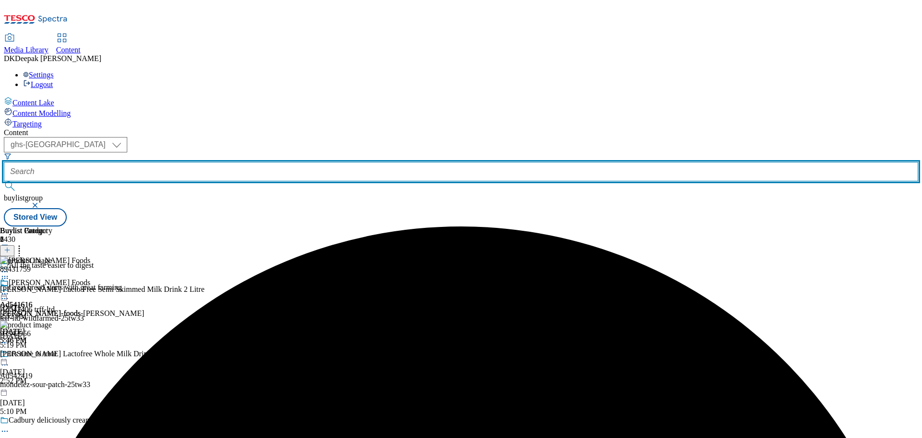
click at [241, 162] on input "text" at bounding box center [461, 171] width 915 height 19
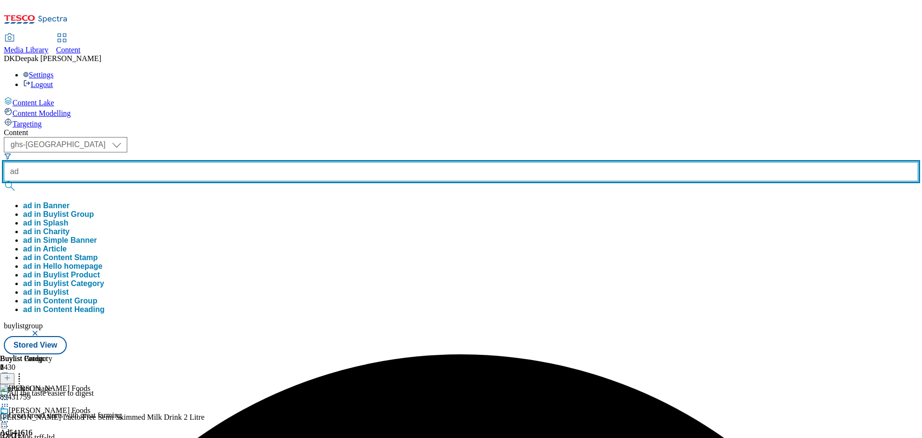
paste input "542090"
type input "ad542090"
click at [4, 181] on button "submit" at bounding box center [10, 186] width 13 height 10
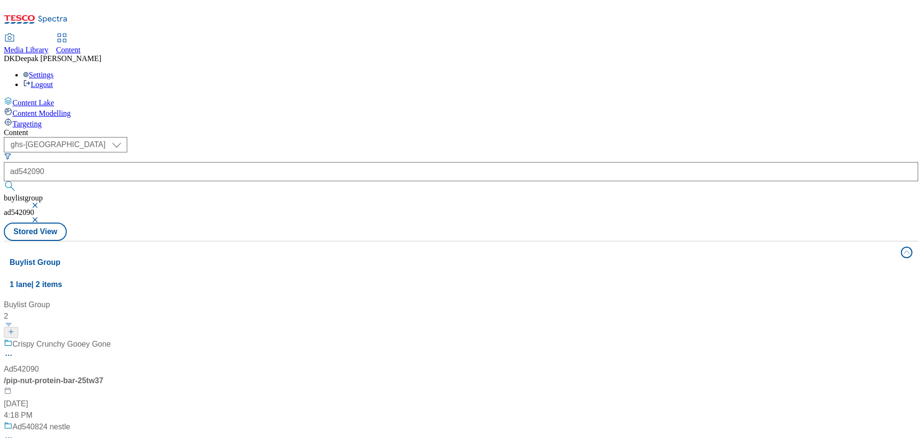
click at [124, 375] on div "/ pip-nut-protein-bar-25tw37" at bounding box center [64, 381] width 120 height 12
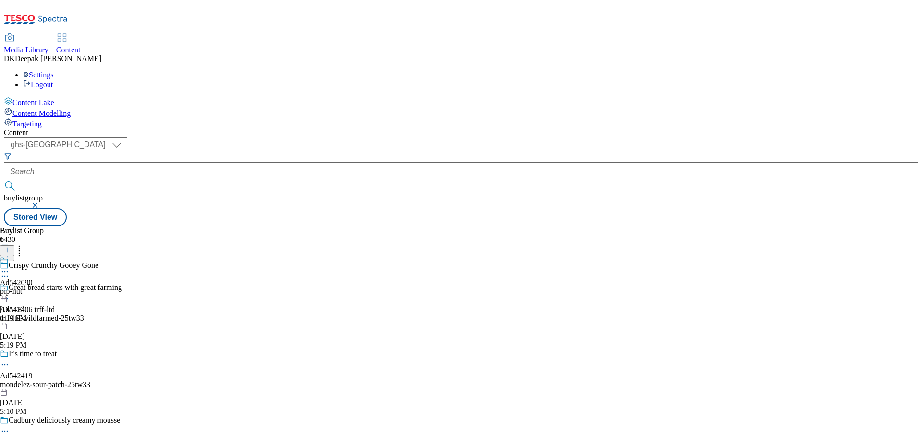
click at [188, 271] on div at bounding box center [94, 277] width 188 height 12
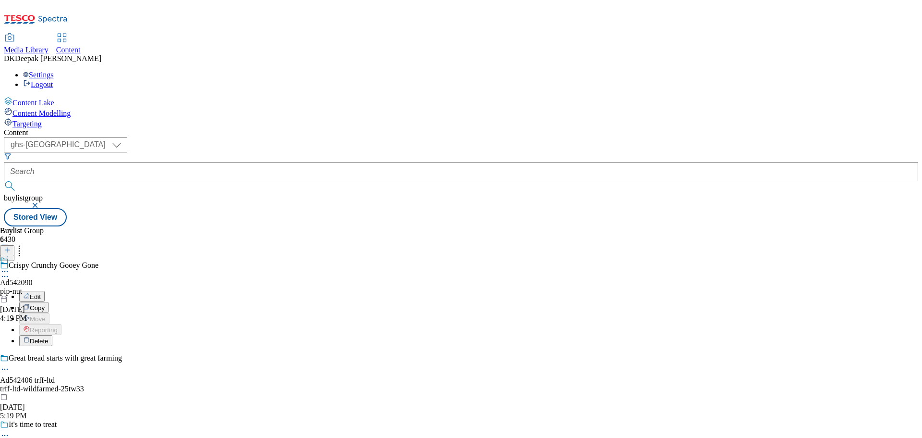
click at [45, 291] on button "Edit" at bounding box center [31, 296] width 25 height 11
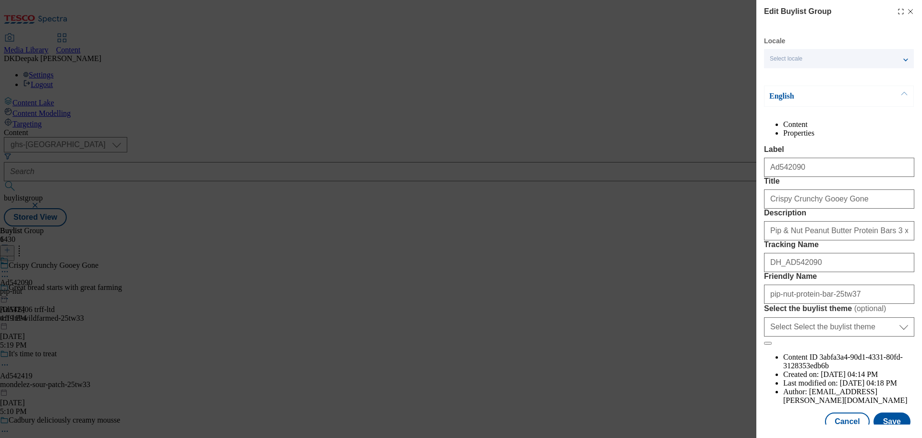
scroll to position [48, 0]
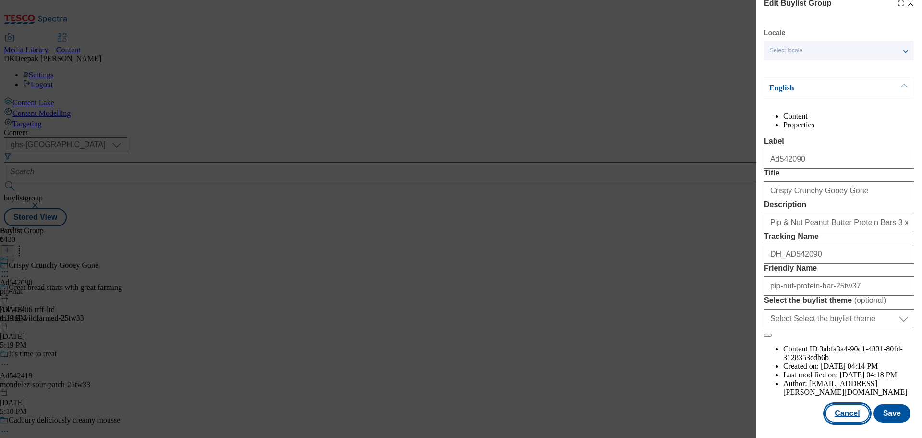
click at [840, 415] on button "Cancel" at bounding box center [847, 413] width 44 height 18
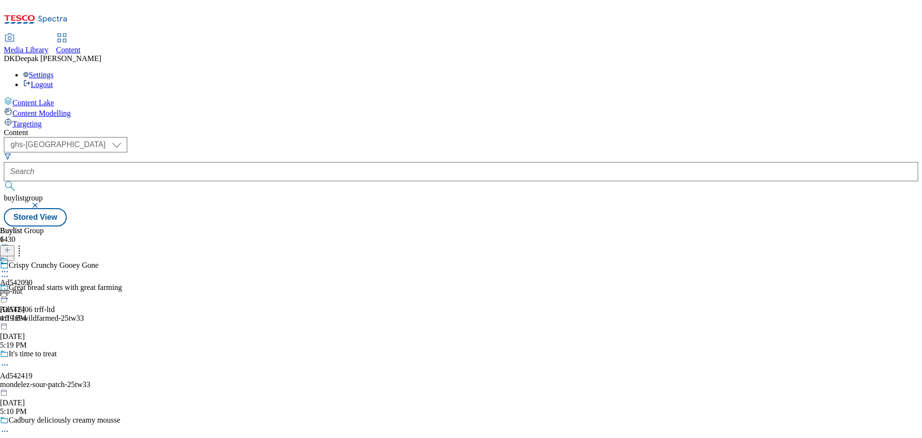
scroll to position [11, 0]
click at [33, 256] on div "Ad542090 pip-nut [DATE] 4:19 PM" at bounding box center [16, 289] width 33 height 66
click at [10, 289] on icon at bounding box center [5, 294] width 10 height 10
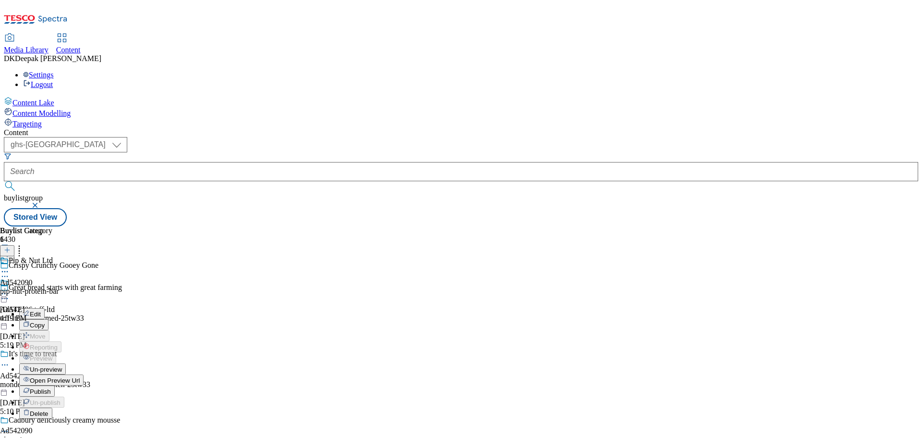
click at [45, 308] on button "Edit" at bounding box center [31, 313] width 25 height 11
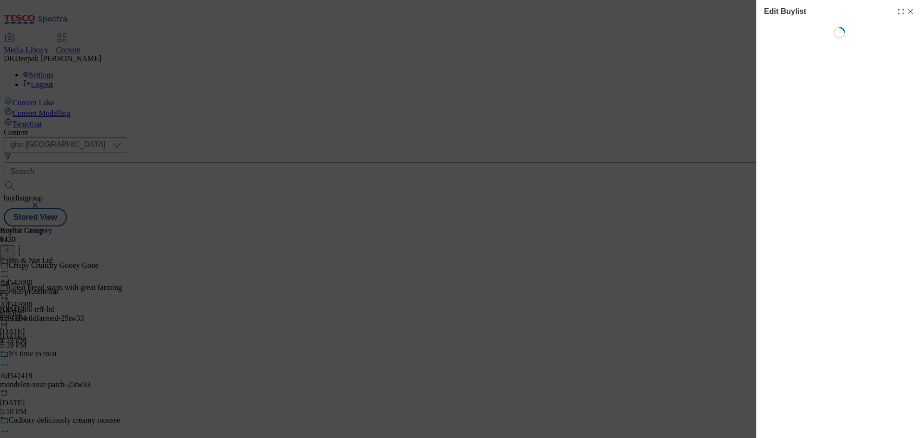
select select "tactical"
select select "supplier funded short term 1-3 weeks"
select select "dunnhumby"
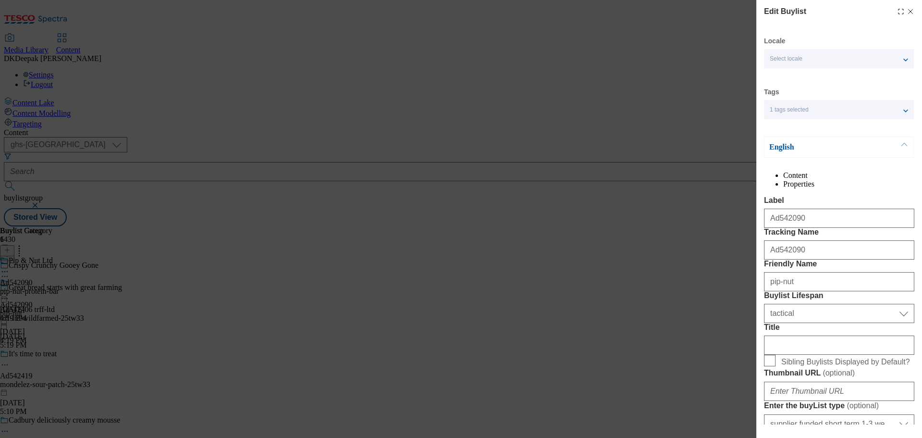
select select "Banner"
click at [772, 259] on input "Ad542090" at bounding box center [839, 249] width 150 height 19
click at [770, 259] on input "Ad542090" at bounding box center [839, 249] width 150 height 19
type input "DH_AD542090"
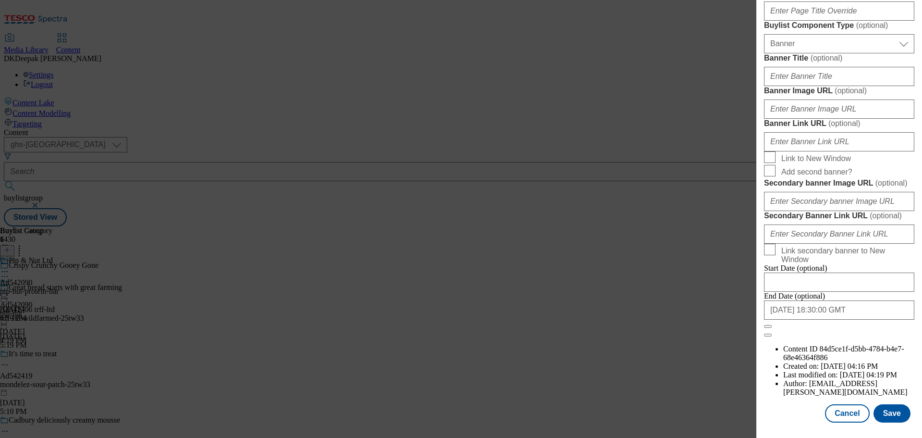
scroll to position [1011, 0]
click at [895, 412] on button "Save" at bounding box center [892, 413] width 37 height 18
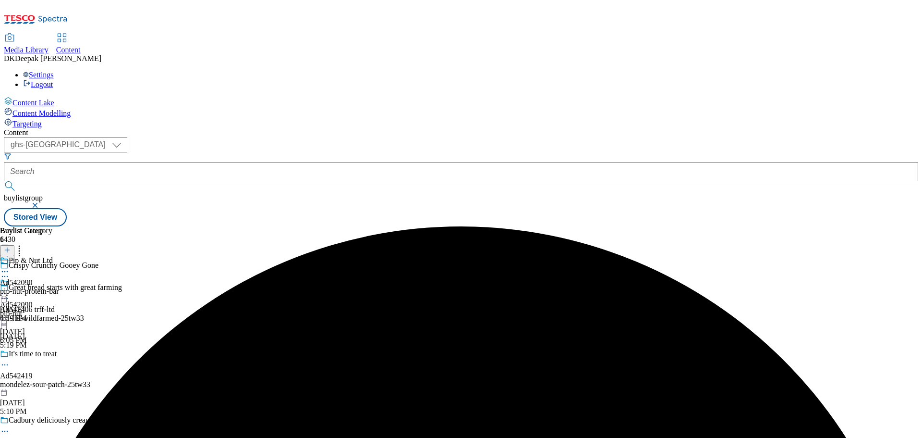
click at [59, 287] on div "pip-nut-protein-bar" at bounding box center [29, 291] width 59 height 9
click at [10, 289] on icon at bounding box center [5, 294] width 10 height 10
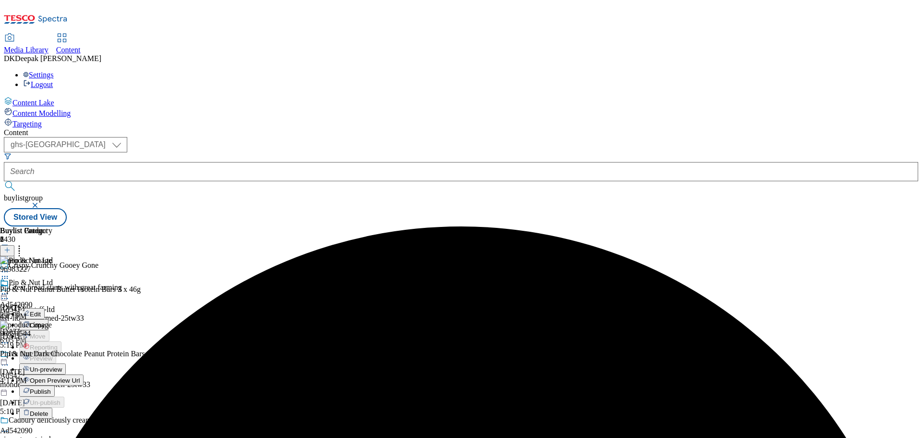
click at [45, 308] on button "Edit" at bounding box center [31, 313] width 25 height 11
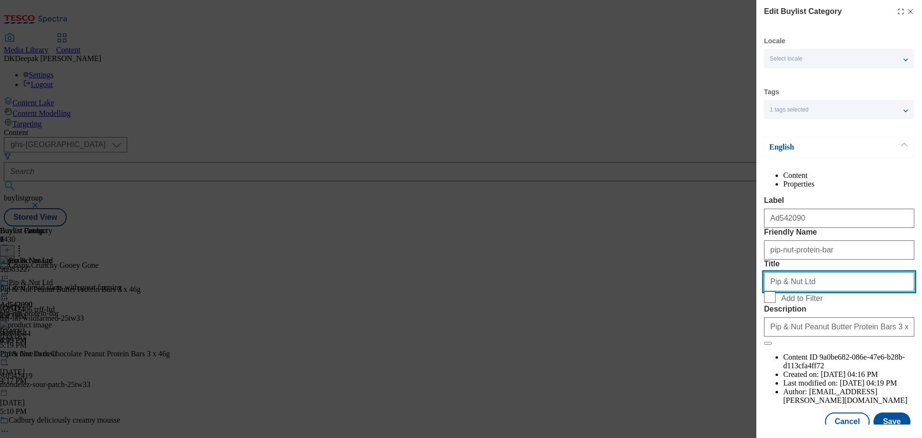
drag, startPoint x: 770, startPoint y: 336, endPoint x: 771, endPoint y: 341, distance: 5.5
click at [771, 291] on input "Pip & Nut Ltd" at bounding box center [839, 281] width 150 height 19
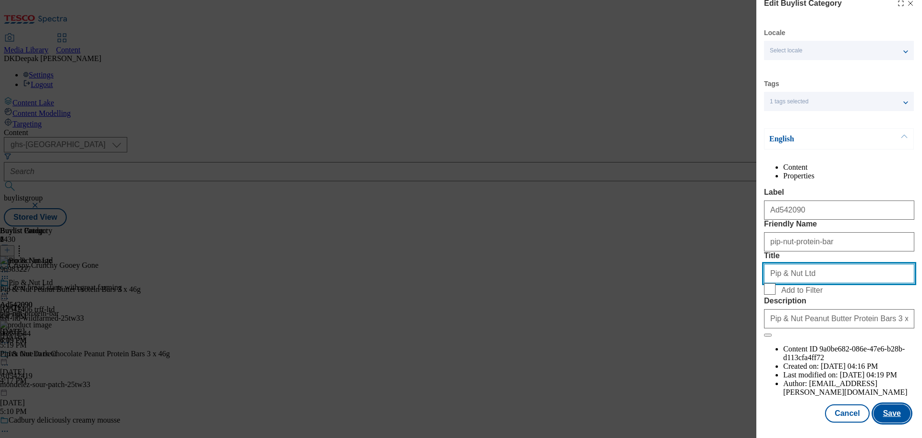
type input "Pip & Nut Ltd"
click at [886, 405] on button "Save" at bounding box center [892, 413] width 37 height 18
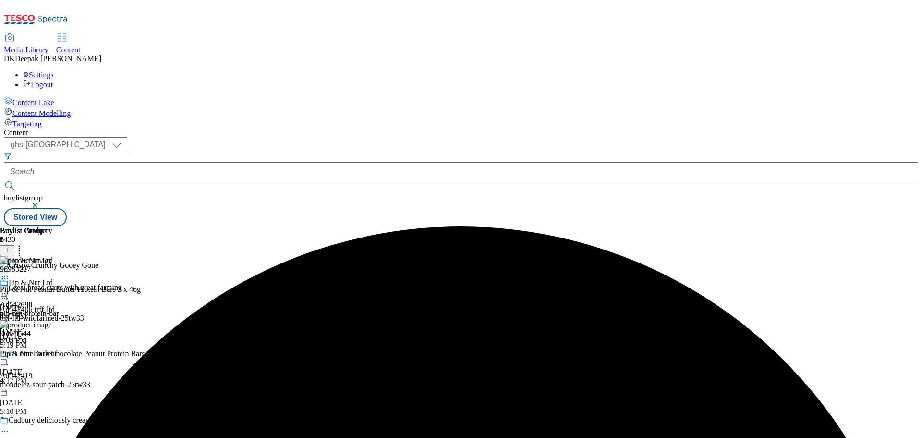
click at [10, 289] on icon at bounding box center [5, 294] width 10 height 10
click at [52, 354] on span "Preview" at bounding box center [41, 357] width 23 height 7
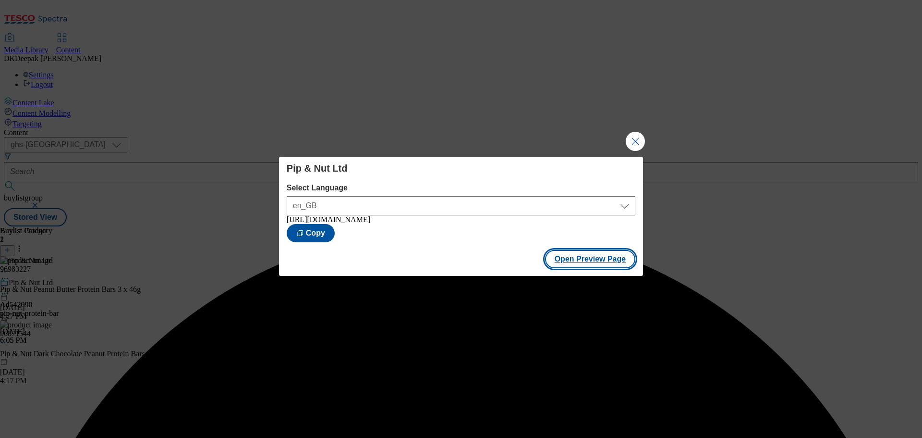
click at [582, 268] on button "Open Preview Page" at bounding box center [590, 259] width 91 height 18
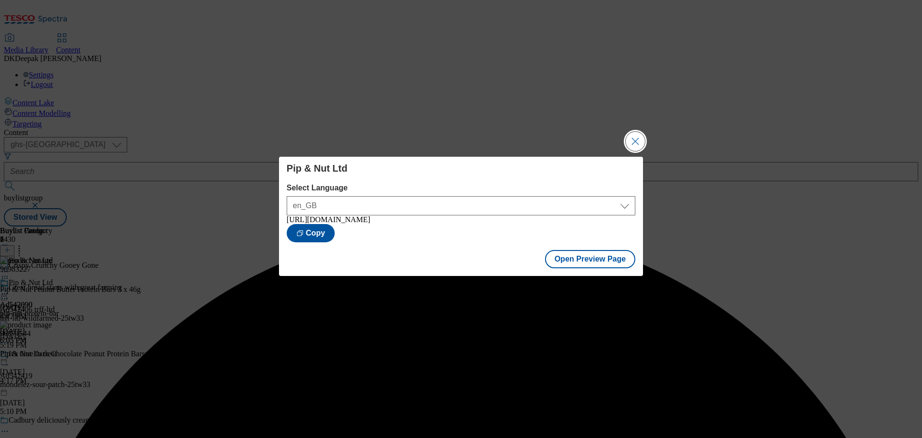
click at [633, 142] on button "Close Modal" at bounding box center [635, 141] width 19 height 19
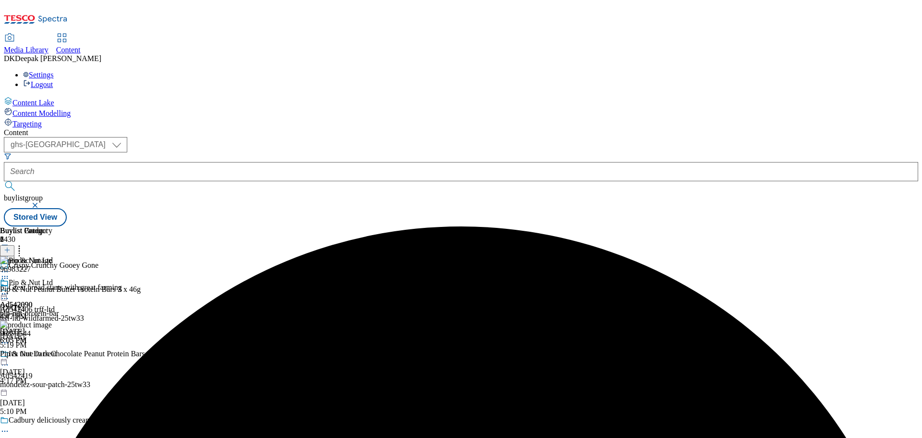
click at [10, 289] on icon at bounding box center [5, 294] width 10 height 10
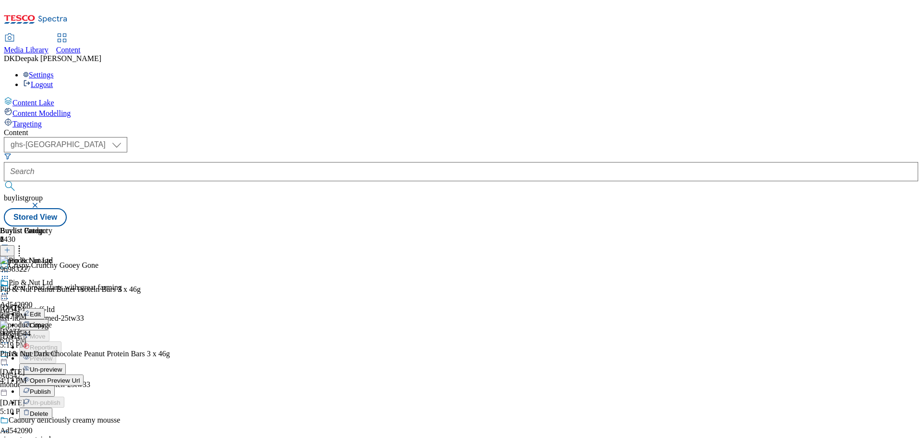
click at [62, 366] on span "Un-preview" at bounding box center [46, 369] width 32 height 7
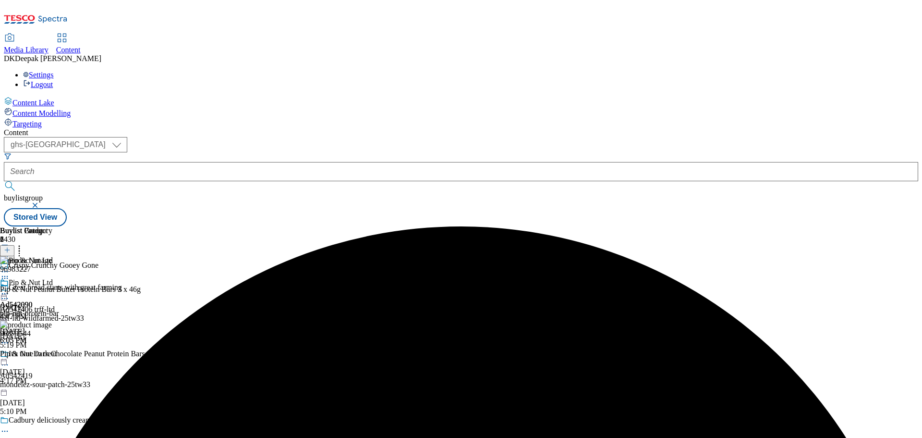
click at [10, 289] on icon at bounding box center [5, 294] width 10 height 10
click at [52, 354] on span "Preview" at bounding box center [41, 357] width 23 height 7
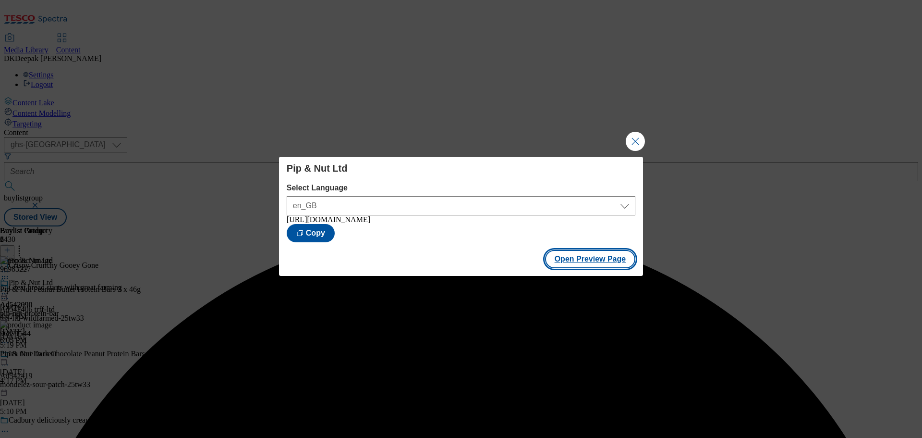
click at [585, 260] on button "Open Preview Page" at bounding box center [590, 259] width 91 height 18
click at [632, 143] on button "Close Modal" at bounding box center [635, 141] width 19 height 19
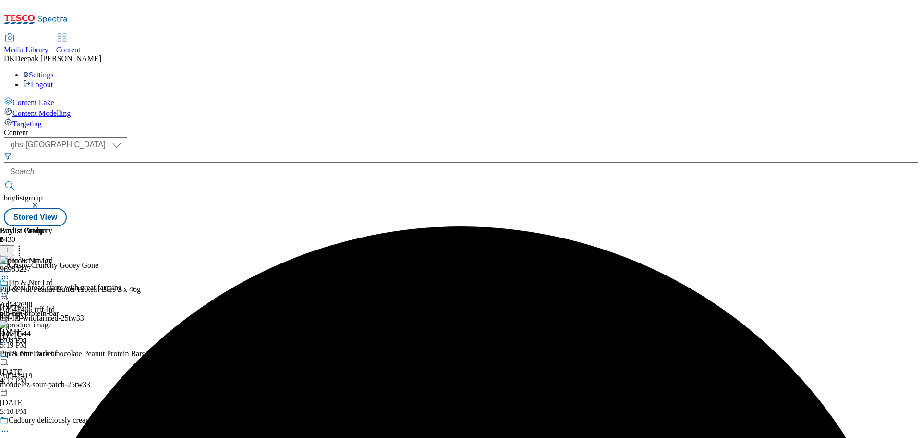
click at [10, 289] on icon at bounding box center [5, 294] width 10 height 10
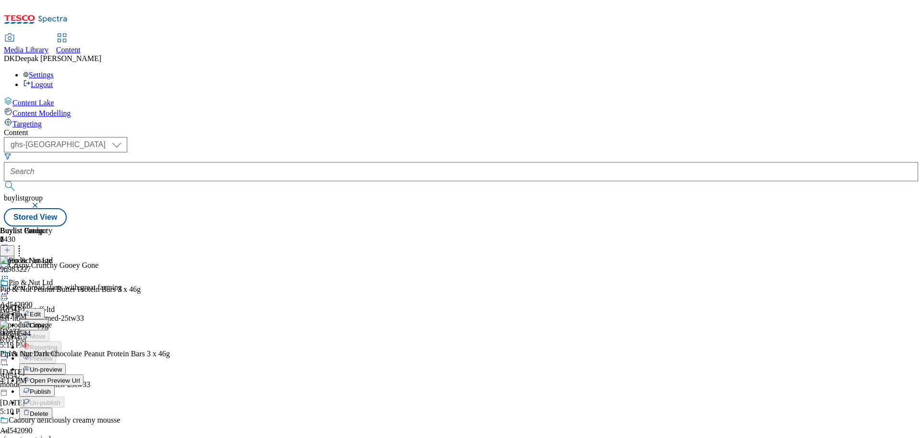
click at [80, 377] on span "Open Preview Url" at bounding box center [55, 380] width 50 height 7
click at [10, 289] on icon at bounding box center [5, 294] width 10 height 10
click at [51, 388] on span "Publish" at bounding box center [40, 391] width 21 height 7
